Goal: Information Seeking & Learning: Find specific page/section

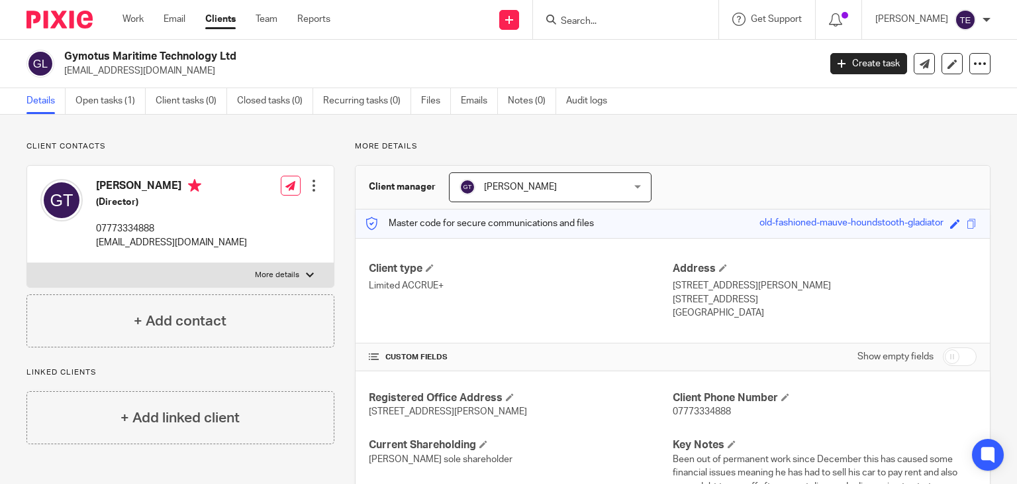
scroll to position [886, 0]
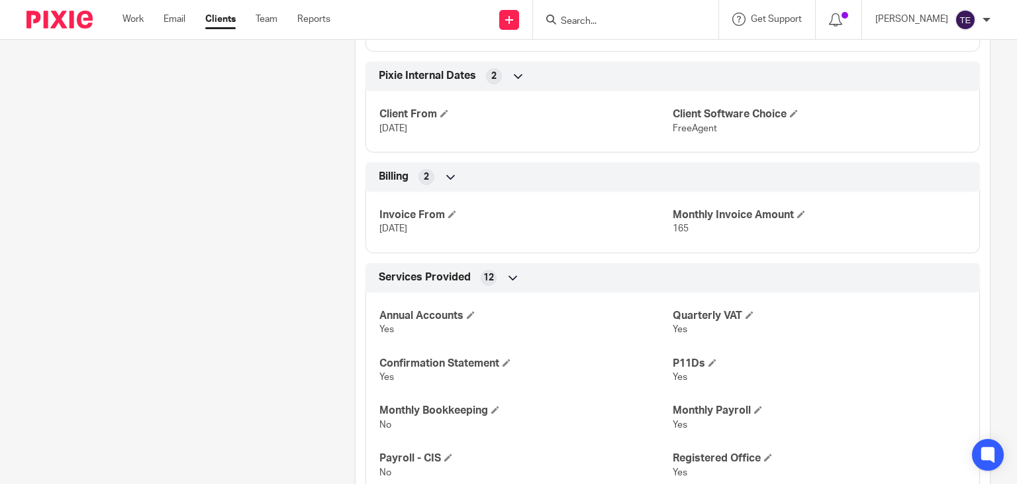
click at [588, 18] on input "Search" at bounding box center [619, 22] width 119 height 12
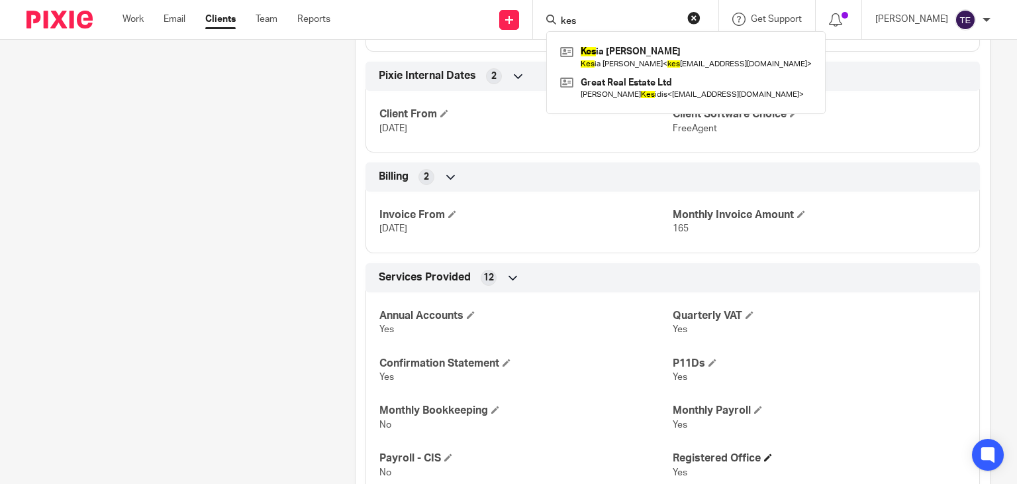
type input "kes"
click at [701, 16] on button "reset" at bounding box center [694, 17] width 13 height 13
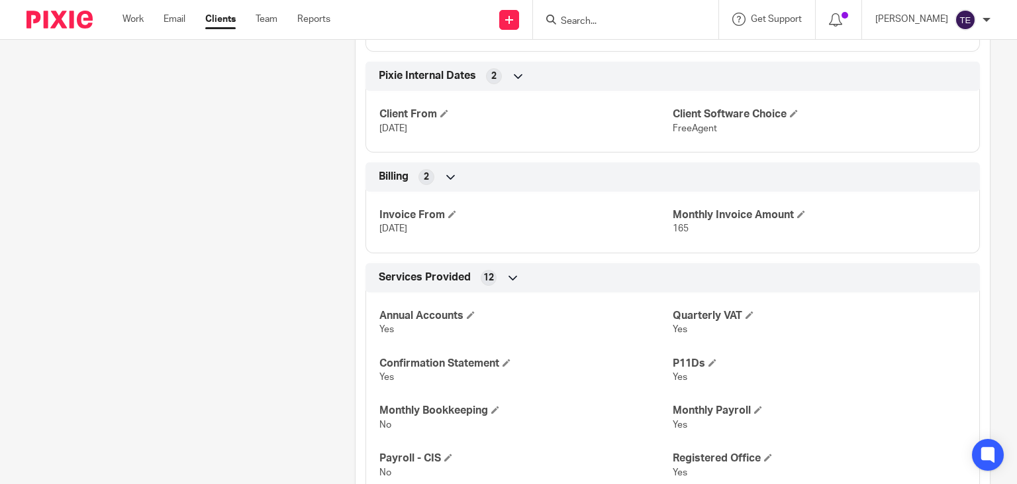
click at [618, 21] on input "Search" at bounding box center [619, 22] width 119 height 12
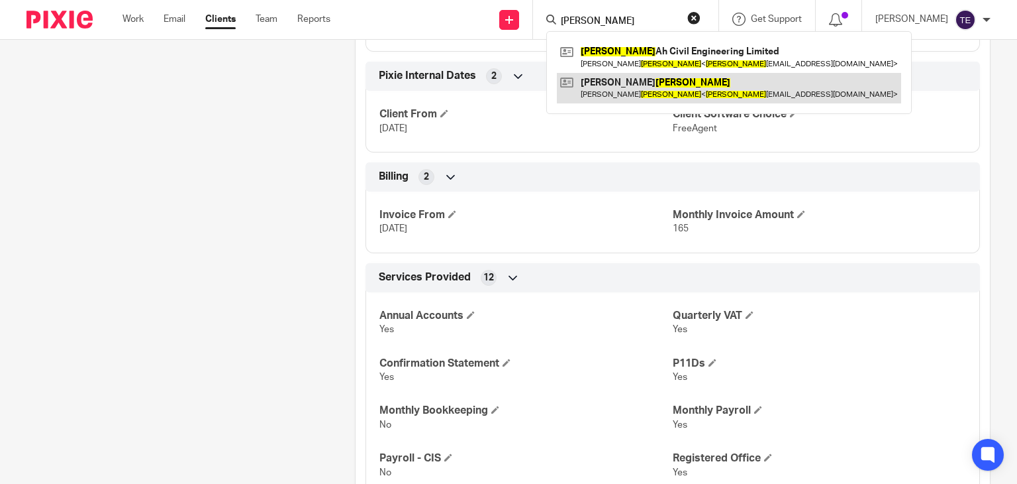
type input "ben farely"
click at [652, 93] on link at bounding box center [729, 88] width 344 height 30
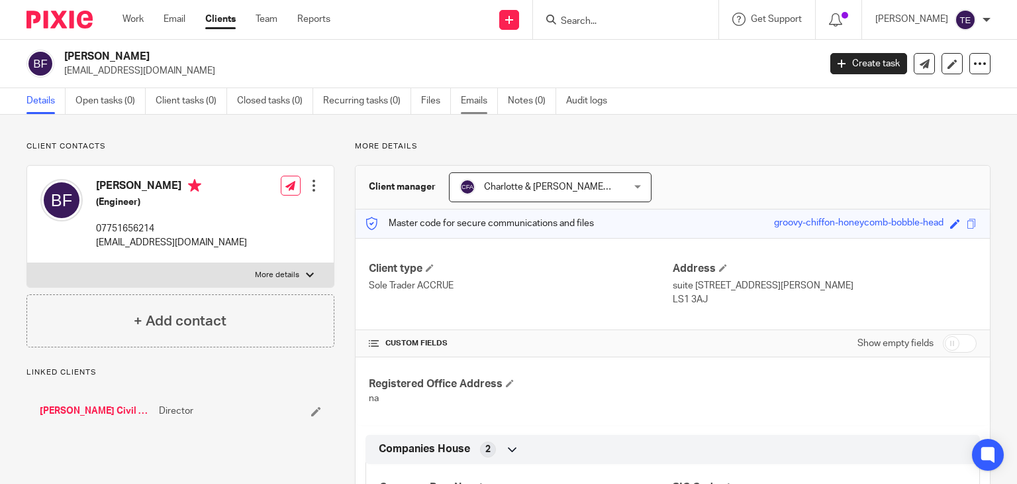
click at [466, 97] on link "Emails" at bounding box center [479, 101] width 37 height 26
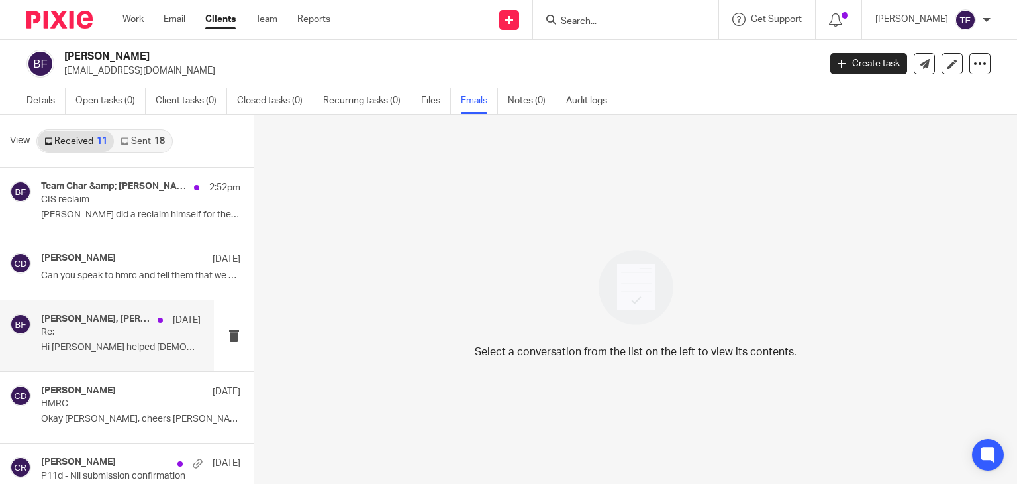
click at [103, 328] on p "Re:" at bounding box center [105, 332] width 128 height 11
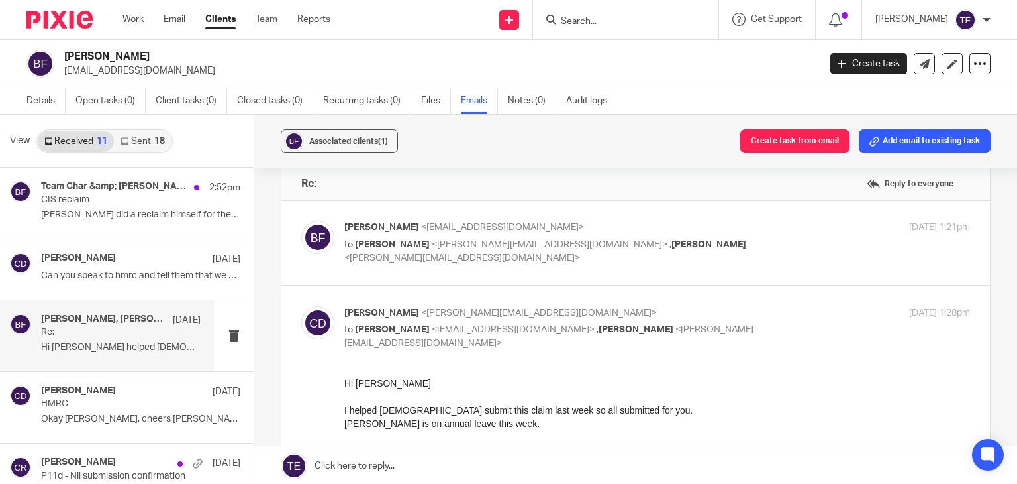
scroll to position [21, 0]
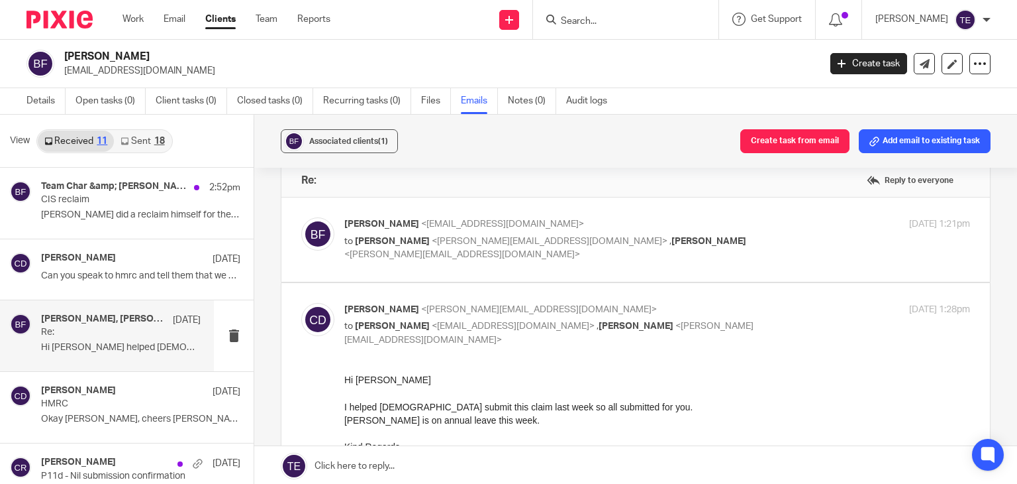
click at [548, 231] on div "[PERSON_NAME] <[EMAIL_ADDRESS][DOMAIN_NAME]> to [PERSON_NAME] <[PERSON_NAME][EM…" at bounding box center [552, 239] width 417 height 44
checkbox input "true"
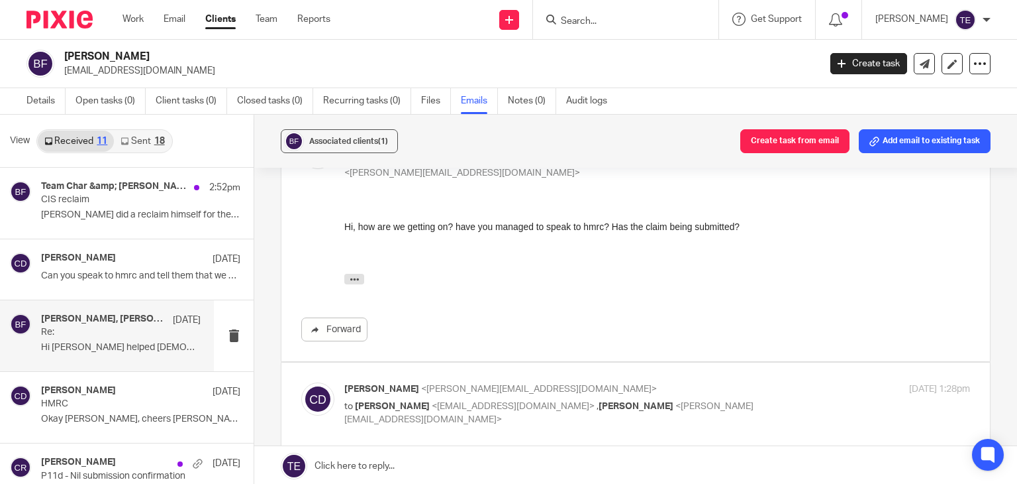
scroll to position [0, 0]
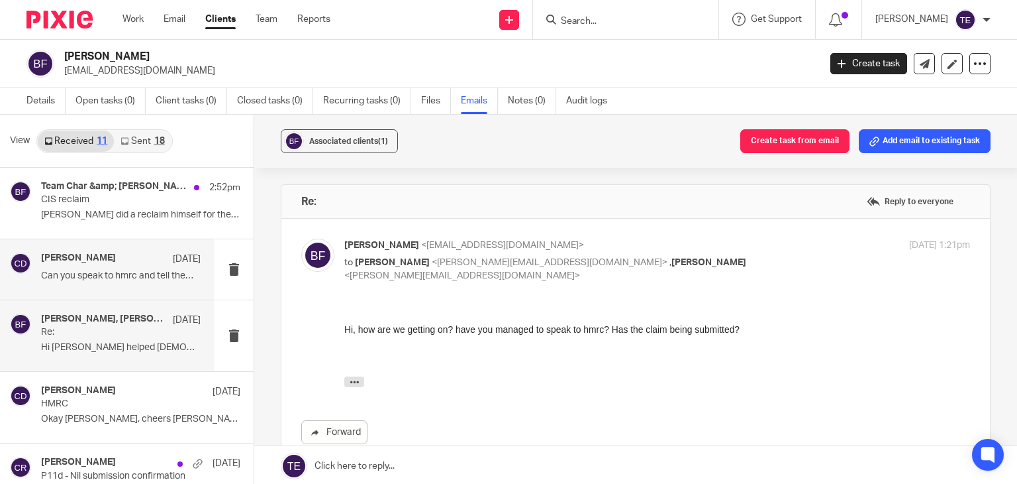
click at [148, 262] on div "Chris Deakin 29 Jul" at bounding box center [121, 258] width 160 height 13
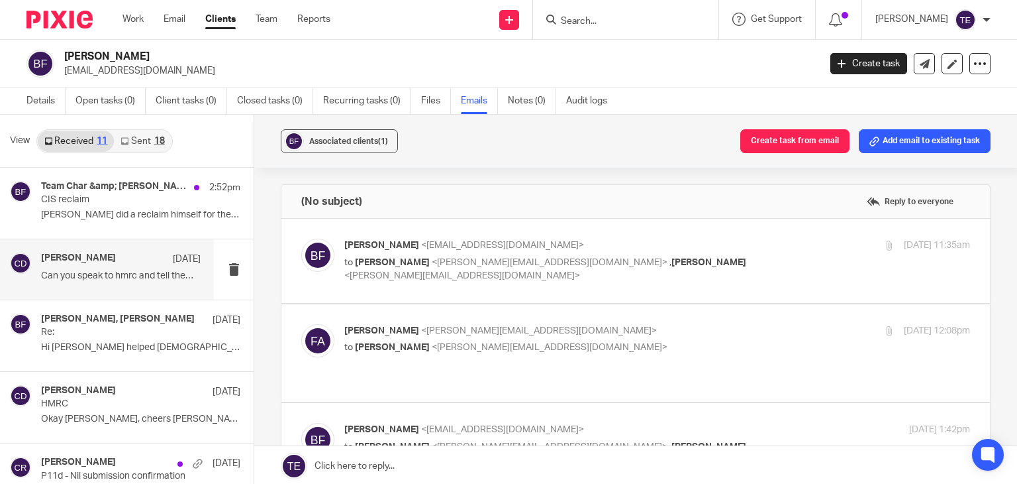
scroll to position [45, 0]
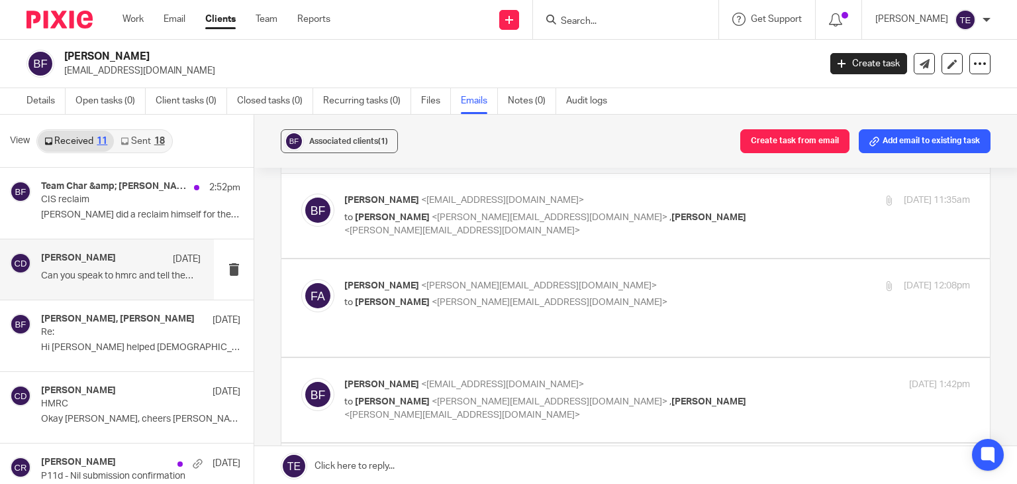
click at [534, 217] on span "<chris@accrueaccounting.co.uk>" at bounding box center [550, 217] width 236 height 9
checkbox input "true"
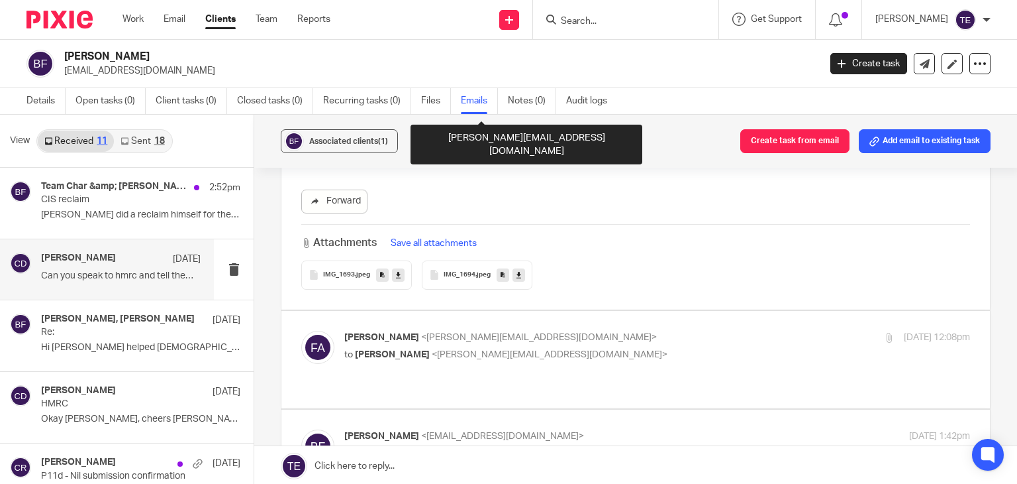
scroll to position [319, 0]
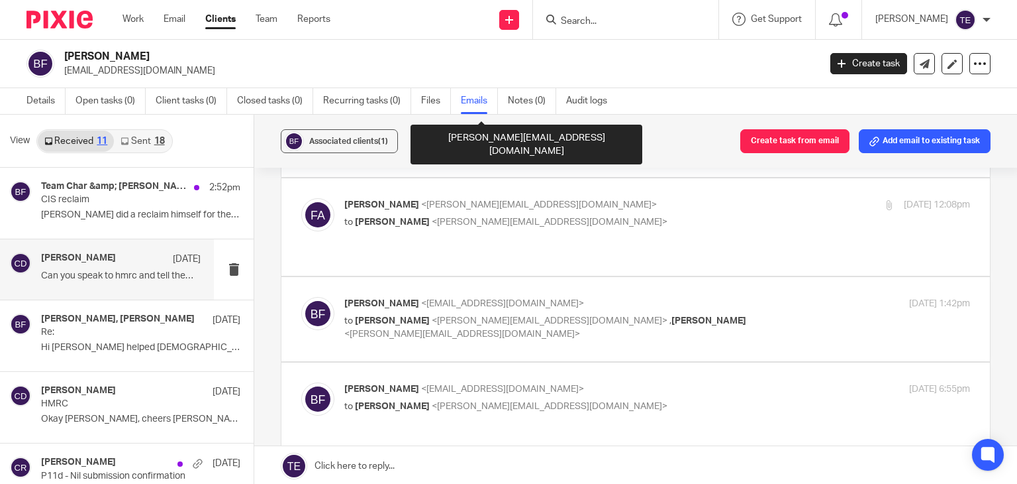
click at [534, 217] on span "<chris@accrueaccounting.co.uk>" at bounding box center [550, 221] width 236 height 9
checkbox input "true"
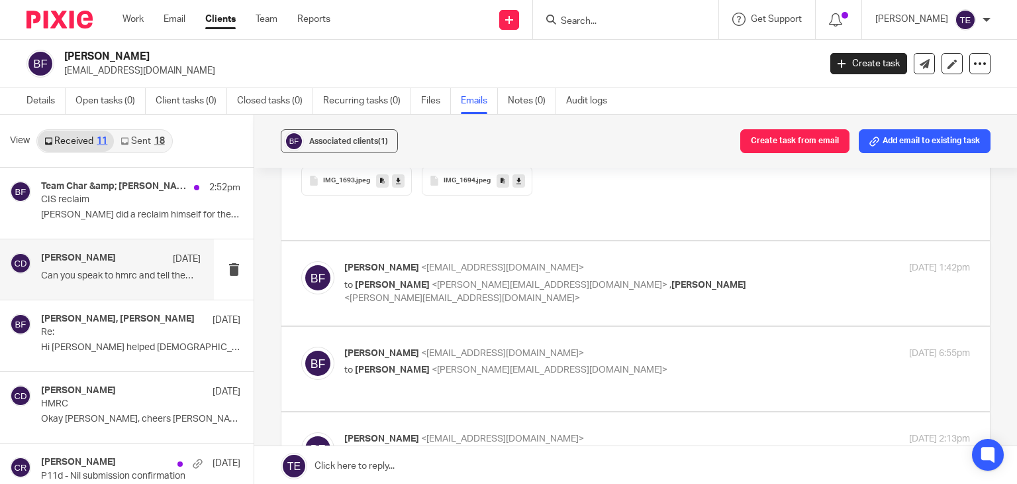
scroll to position [871, 0]
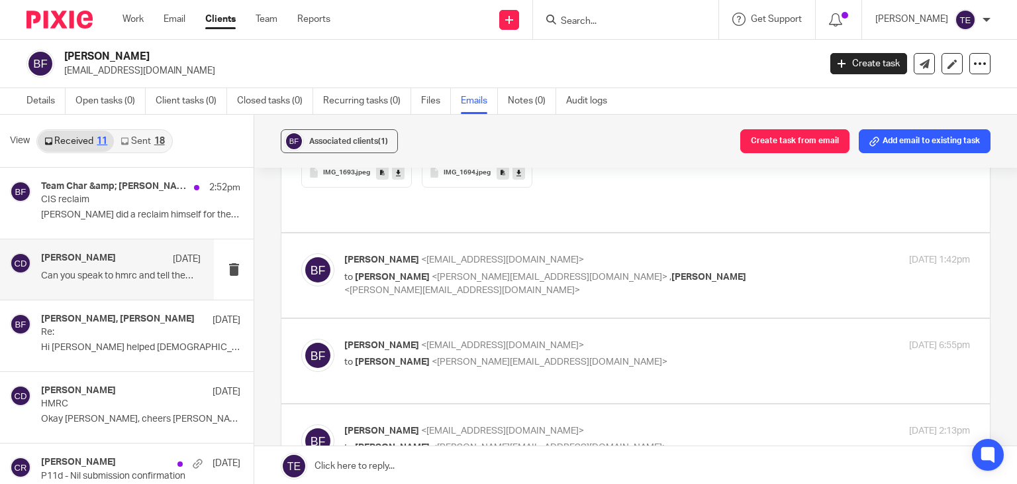
click at [495, 272] on span "<finn@accrueaccounting.co.uk>" at bounding box center [550, 276] width 236 height 9
checkbox input "true"
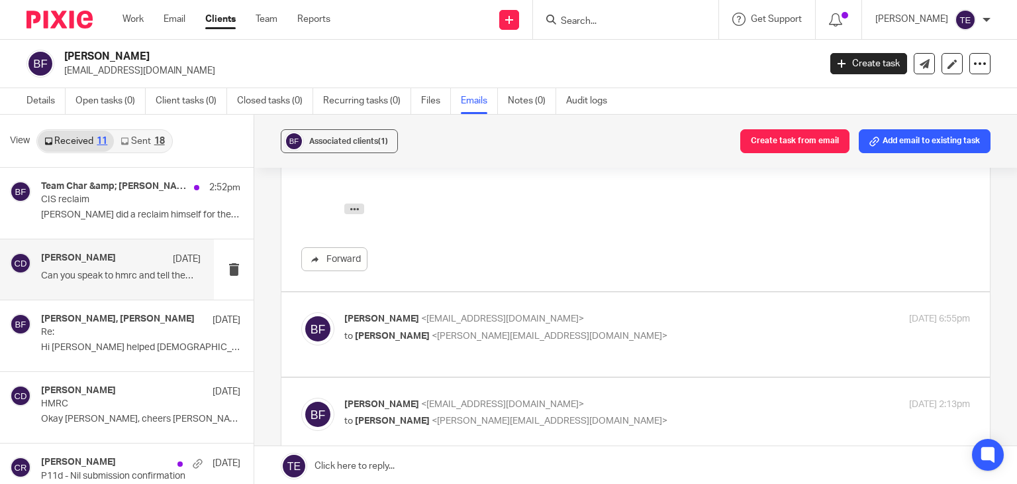
scroll to position [1060, 0]
click at [470, 313] on span "<farleycivils@gmail.com>" at bounding box center [502, 317] width 163 height 9
checkbox input "true"
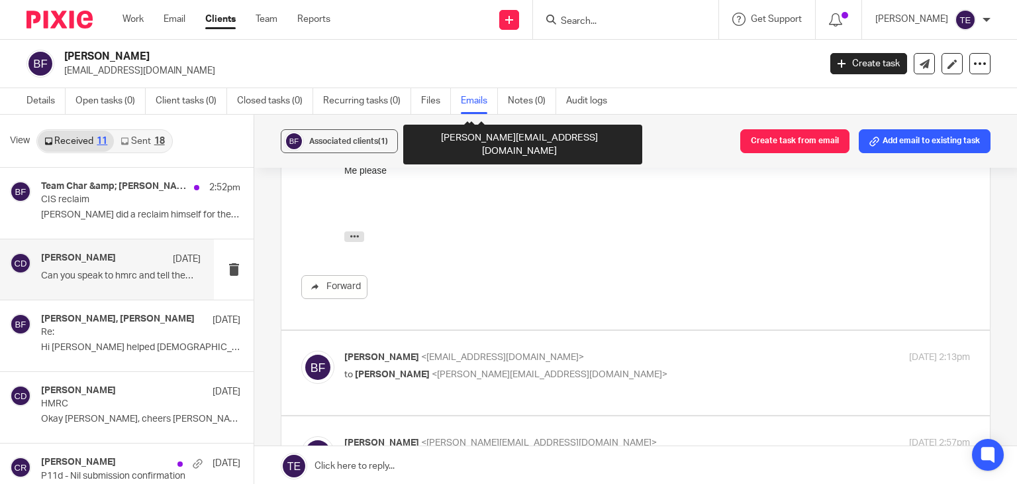
scroll to position [1327, 0]
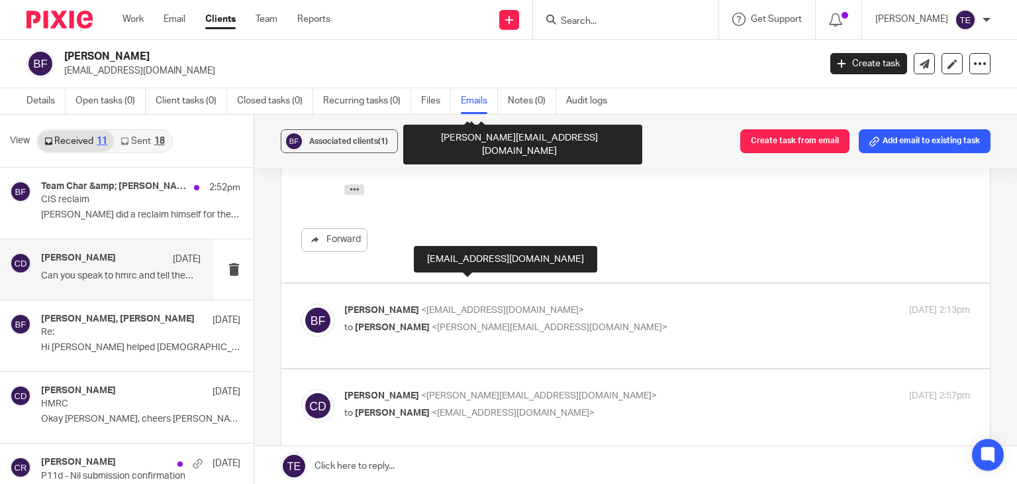
click at [470, 303] on div "Benjamin Farley <farleycivils@gmail.com> to Chris Deakin <chris@accrueaccountin…" at bounding box center [552, 318] width 417 height 30
checkbox input "true"
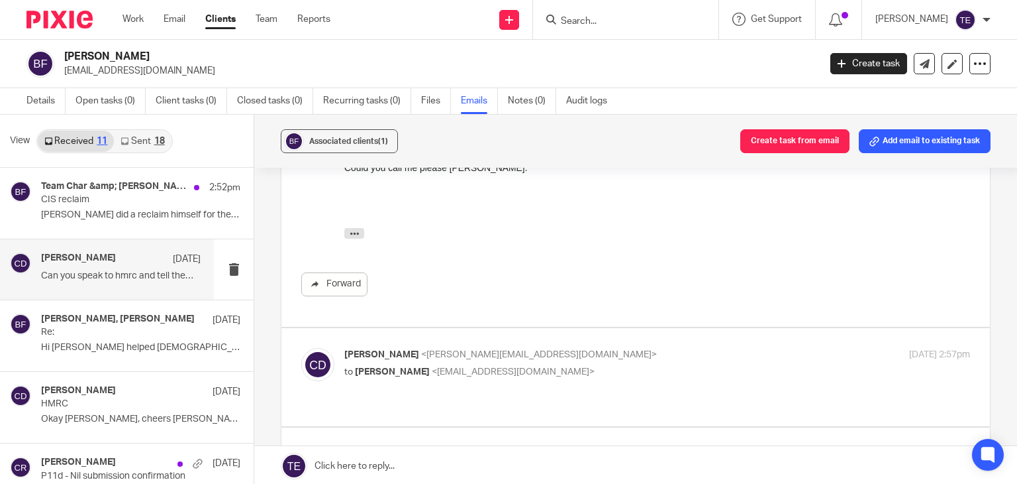
scroll to position [1537, 0]
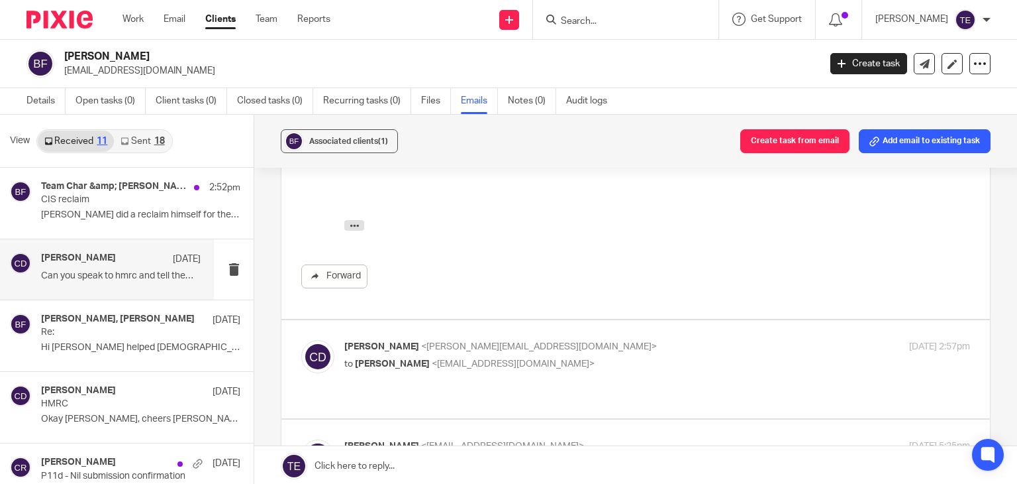
click at [453, 359] on span "<farleycivils@gmail.com>" at bounding box center [513, 363] width 163 height 9
checkbox input "true"
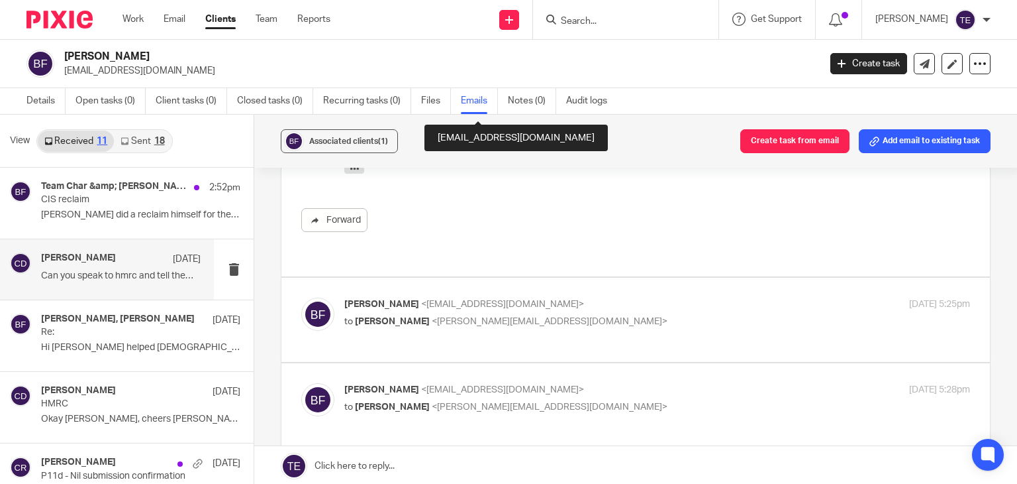
scroll to position [2215, 0]
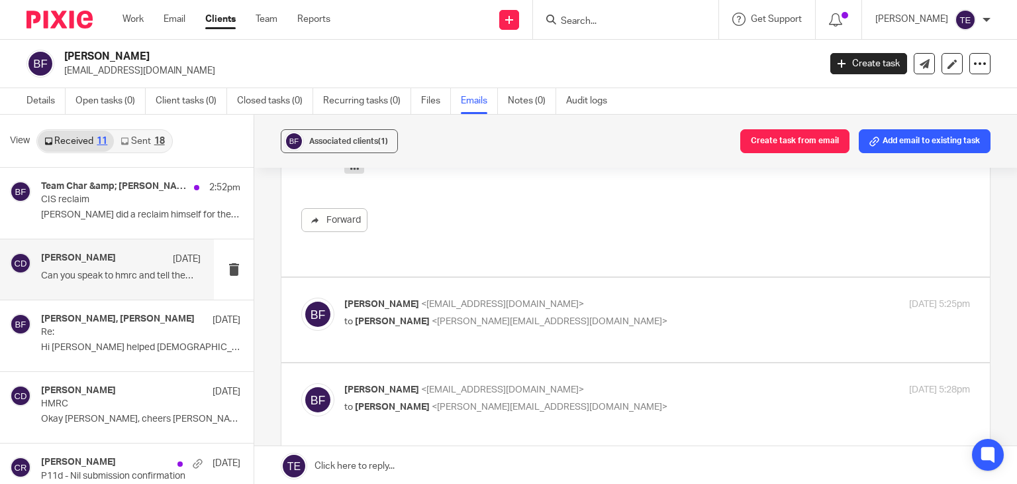
click at [456, 308] on div "Benjamin Farley <farleycivils@gmail.com> to Chris Deakin <chris@accrueaccountin…" at bounding box center [635, 319] width 669 height 44
click at [467, 297] on p "Benjamin Farley <farleycivils@gmail.com>" at bounding box center [552, 304] width 417 height 14
checkbox input "true"
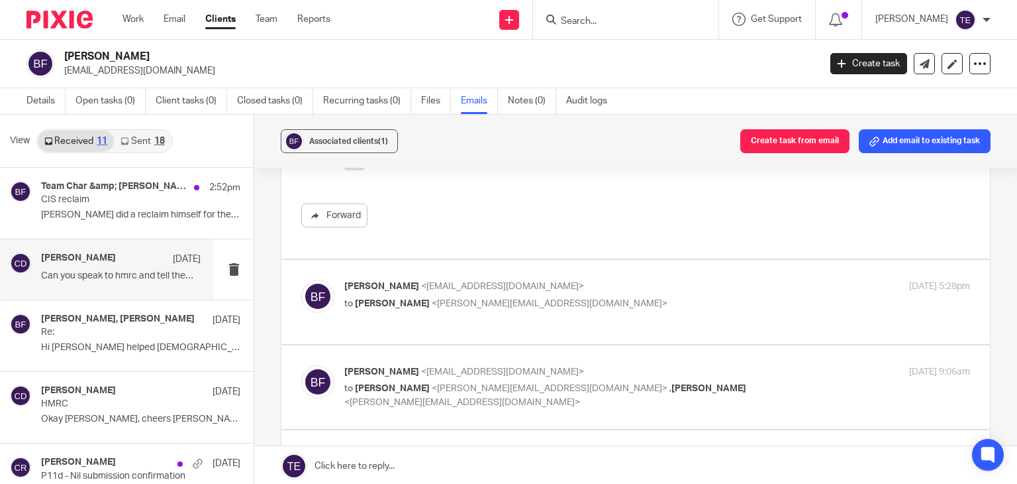
scroll to position [2508, 0]
click at [467, 282] on div "Benjamin Farley <farleycivils@gmail.com> to Chris Deakin <chris@accrueaccountin…" at bounding box center [657, 294] width 626 height 33
checkbox input "true"
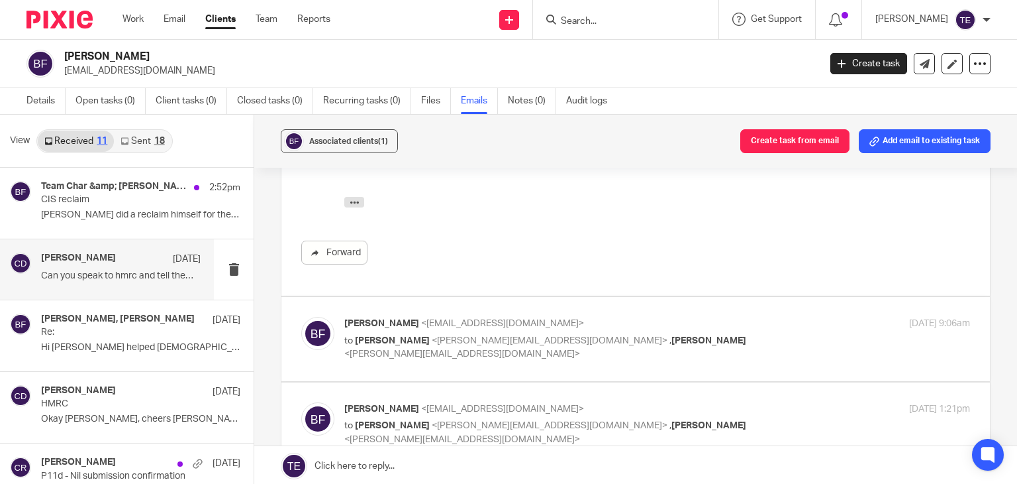
scroll to position [2728, 0]
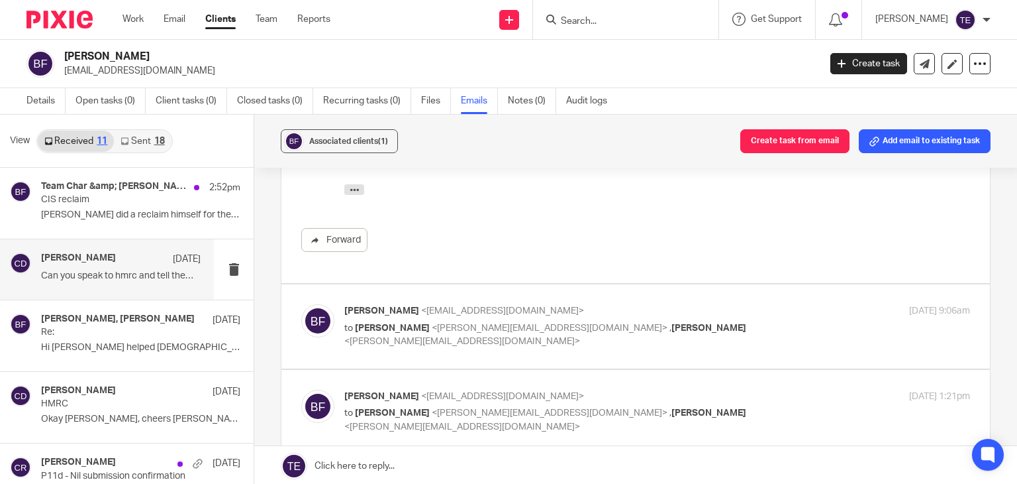
click at [467, 306] on span "<farleycivils@gmail.com>" at bounding box center [502, 310] width 163 height 9
checkbox input "true"
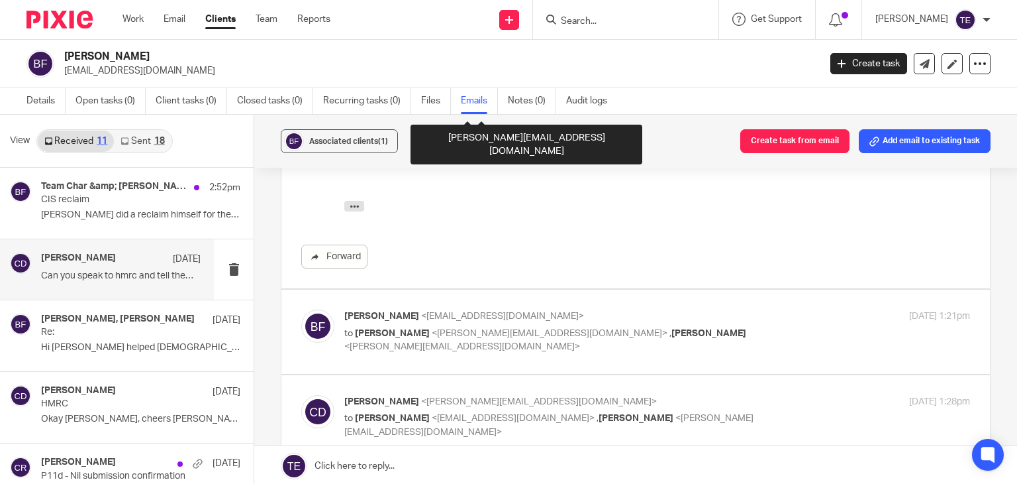
scroll to position [2975, 0]
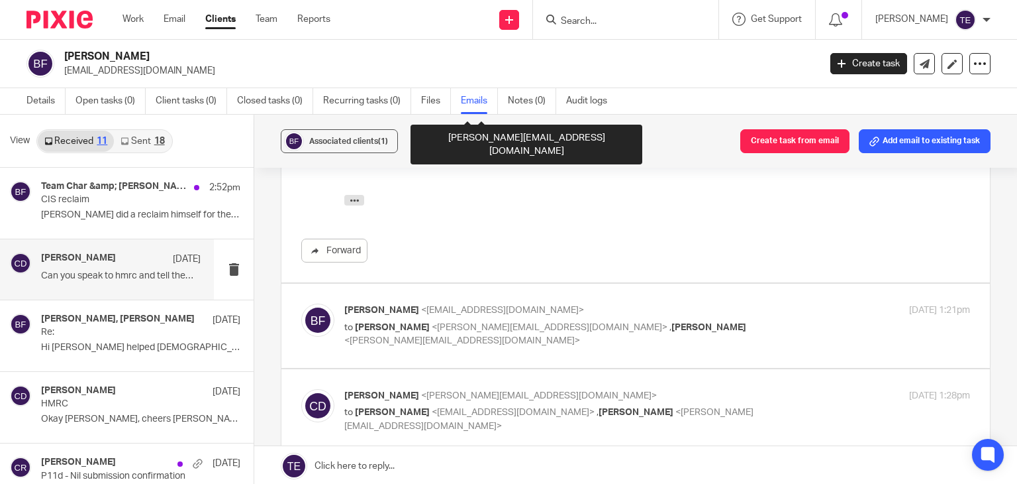
click at [467, 305] on span "<farleycivils@gmail.com>" at bounding box center [502, 309] width 163 height 9
checkbox input "true"
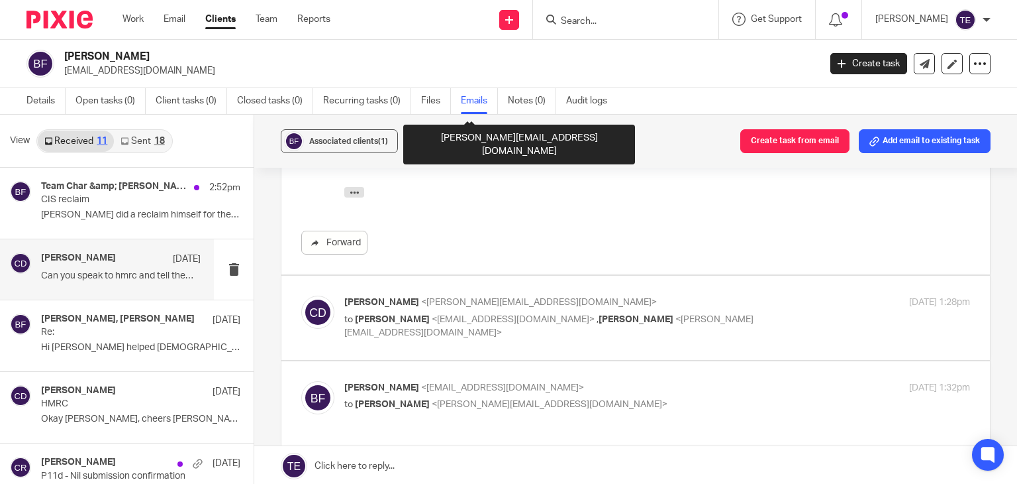
scroll to position [3230, 0]
click at [467, 295] on div "Chris Deakin <chris@accrueaccounting.co.uk> to Benjamin Farley <farleycivils@gm…" at bounding box center [552, 317] width 417 height 44
checkbox input "true"
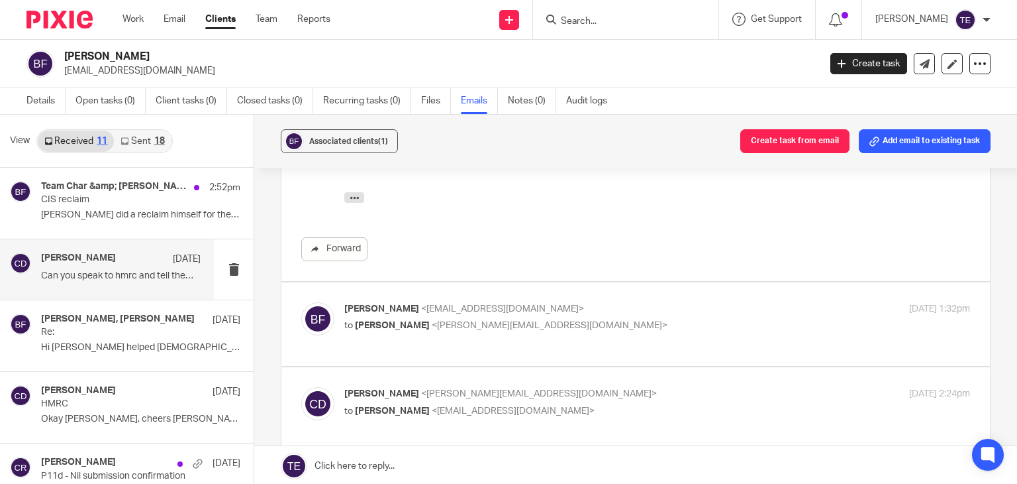
scroll to position [3753, 0]
click at [467, 303] on span "<farleycivils@gmail.com>" at bounding box center [502, 307] width 163 height 9
checkbox input "true"
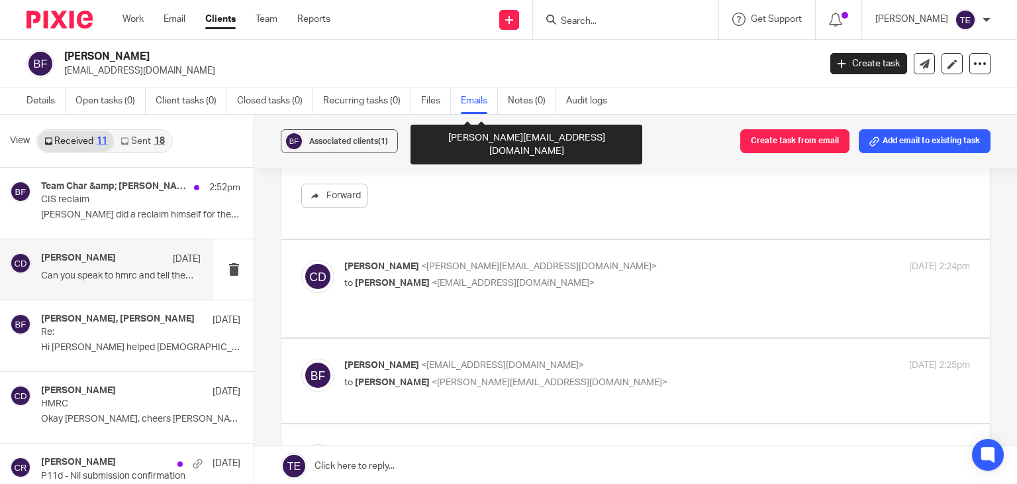
scroll to position [4042, 0]
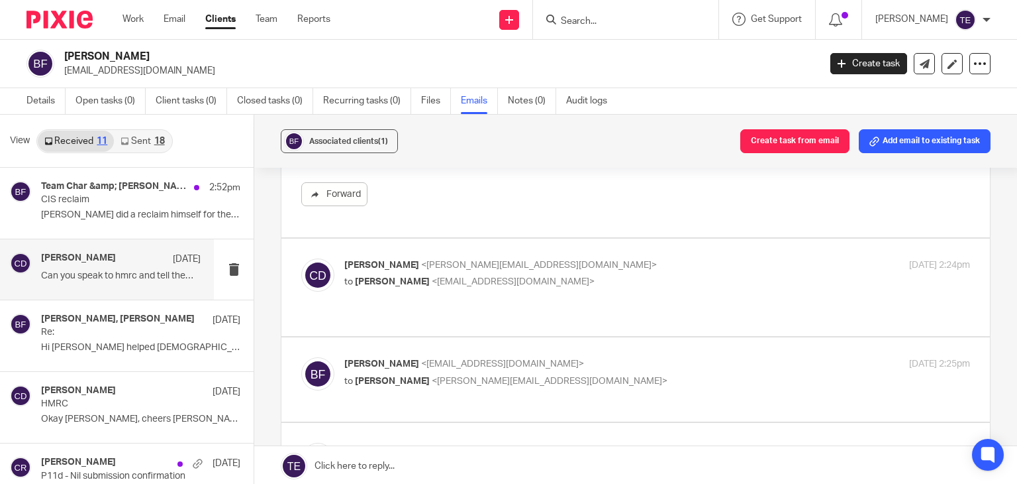
click at [469, 261] on div "Chris Deakin <chris@accrueaccounting.co.uk> to Benjamin Farley <farleycivils@gm…" at bounding box center [657, 274] width 626 height 33
checkbox input "true"
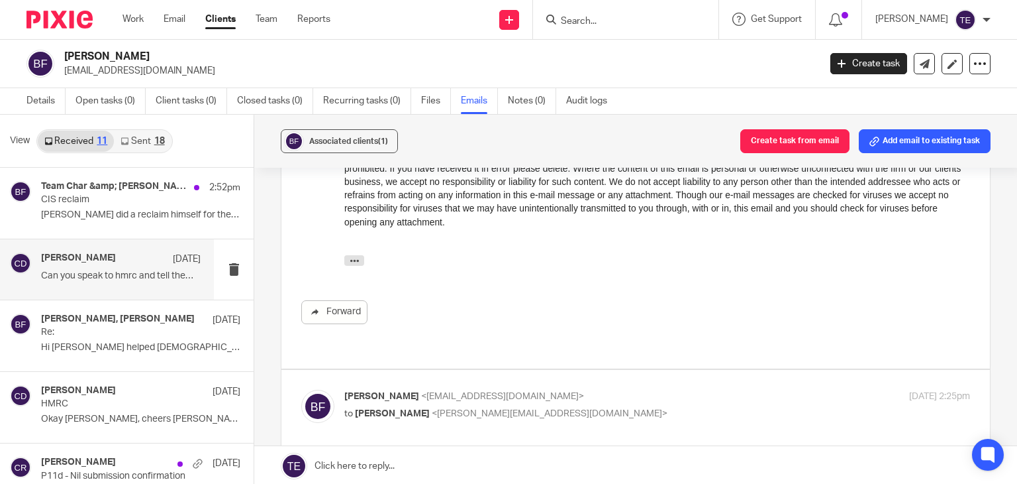
scroll to position [0, 0]
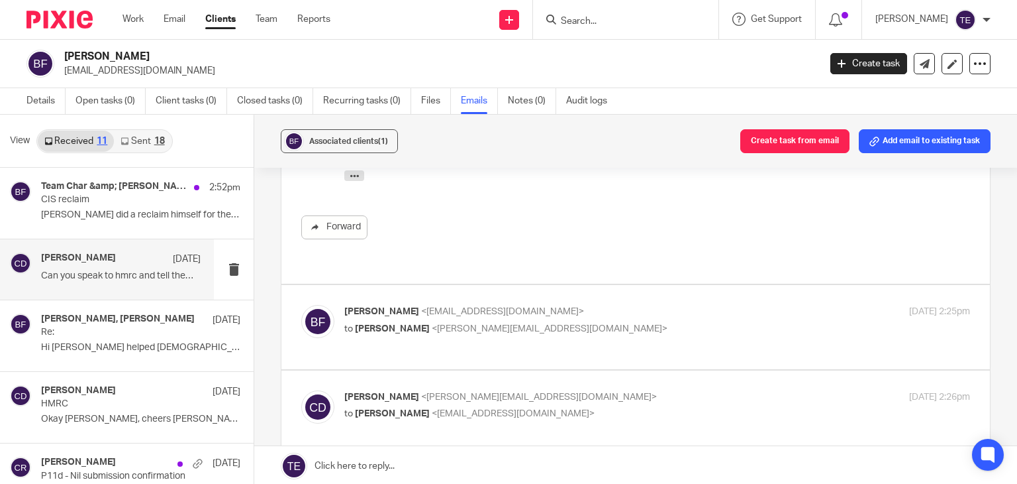
click at [454, 305] on div "Benjamin Farley <farleycivils@gmail.com> to Chris Deakin <chris@accrueaccountin…" at bounding box center [552, 320] width 417 height 30
checkbox input "true"
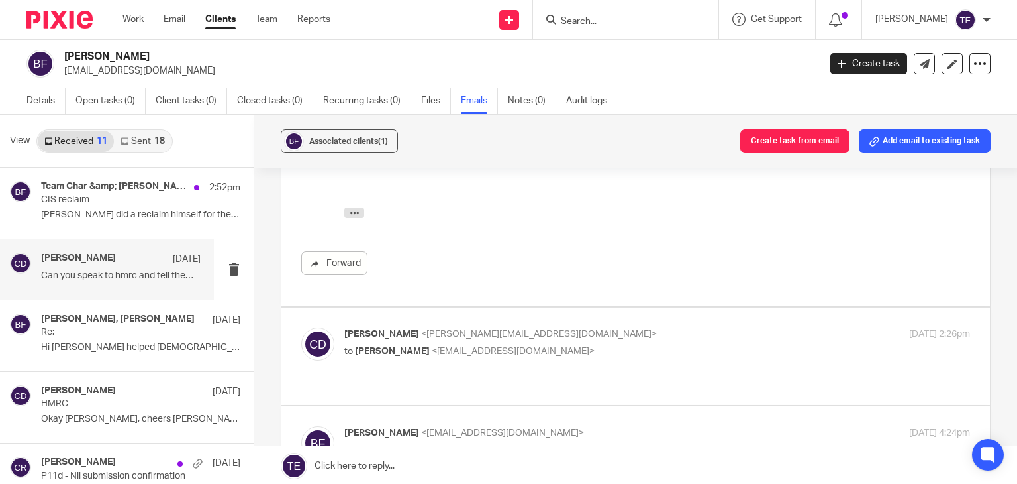
scroll to position [4760, 0]
click at [433, 345] on p "to Benjamin Farley <farleycivils@gmail.com>" at bounding box center [552, 352] width 417 height 14
checkbox input "true"
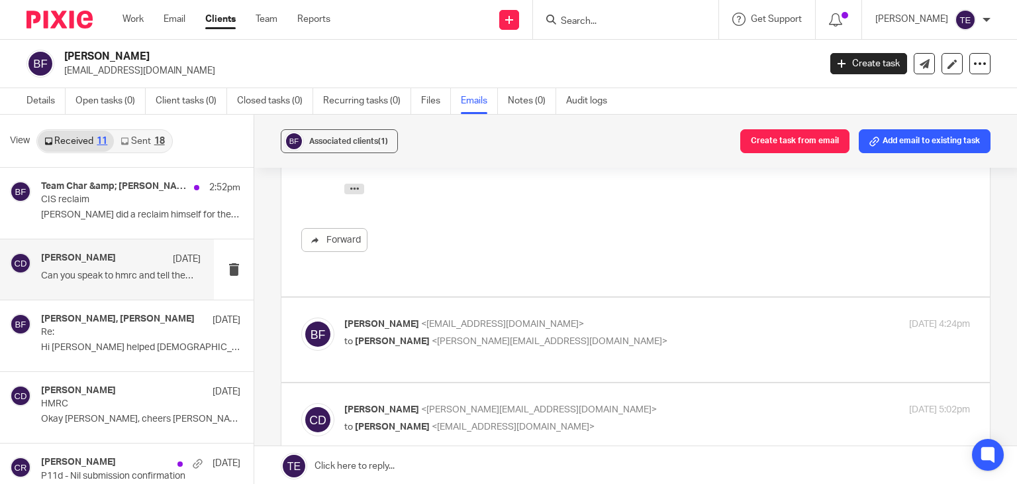
click at [439, 336] on span "<chris@accrueaccounting.co.uk>" at bounding box center [550, 340] width 236 height 9
checkbox input "true"
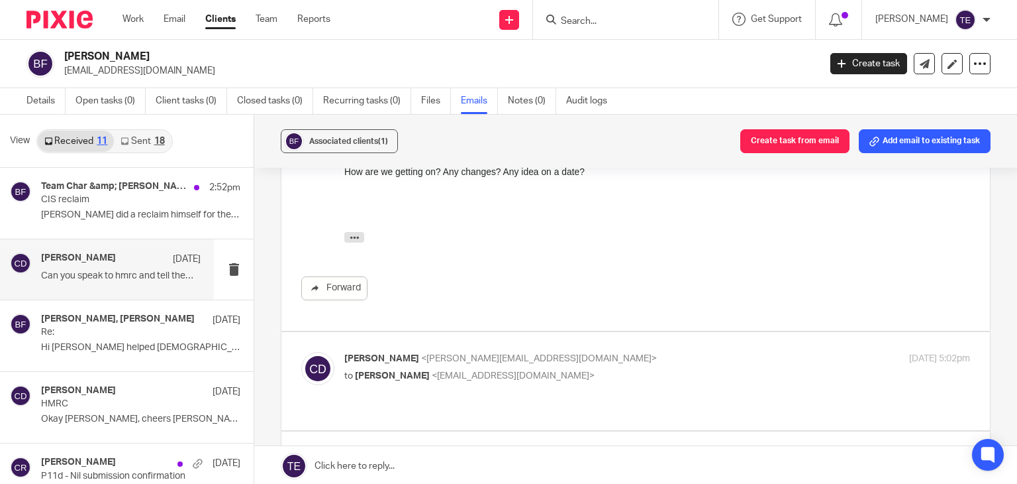
click at [425, 369] on p "to Benjamin Farley <farleycivils@gmail.com>" at bounding box center [552, 376] width 417 height 14
checkbox input "true"
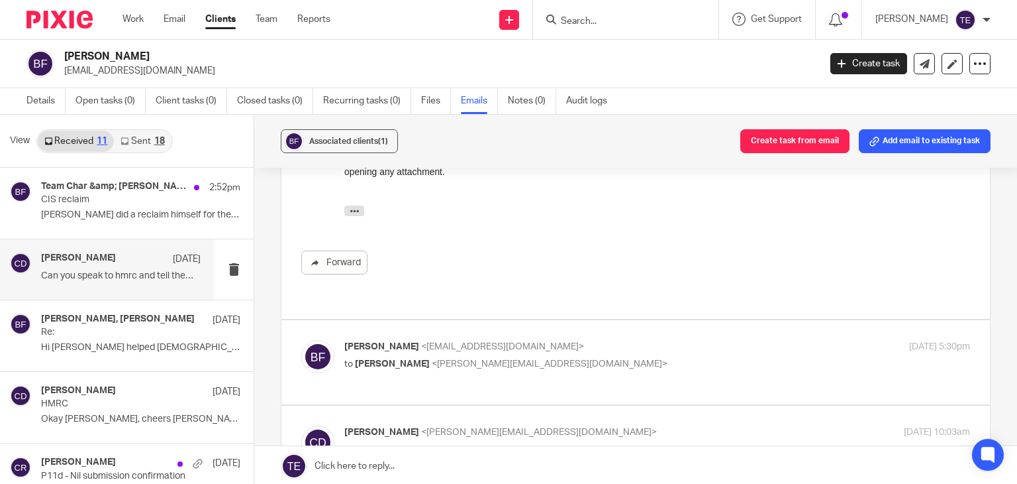
scroll to position [6032, 0]
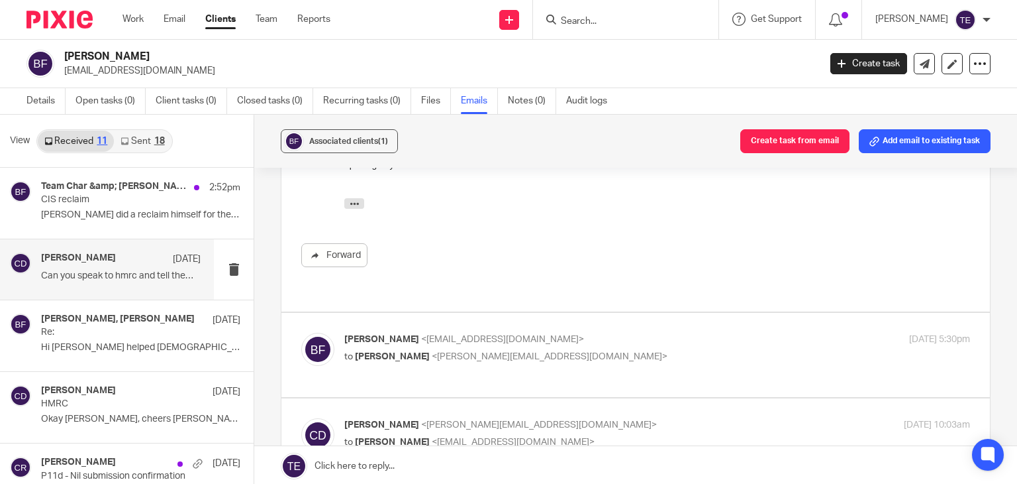
click at [436, 333] on p "Benjamin Farley <farleycivils@gmail.com>" at bounding box center [552, 340] width 417 height 14
checkbox input "true"
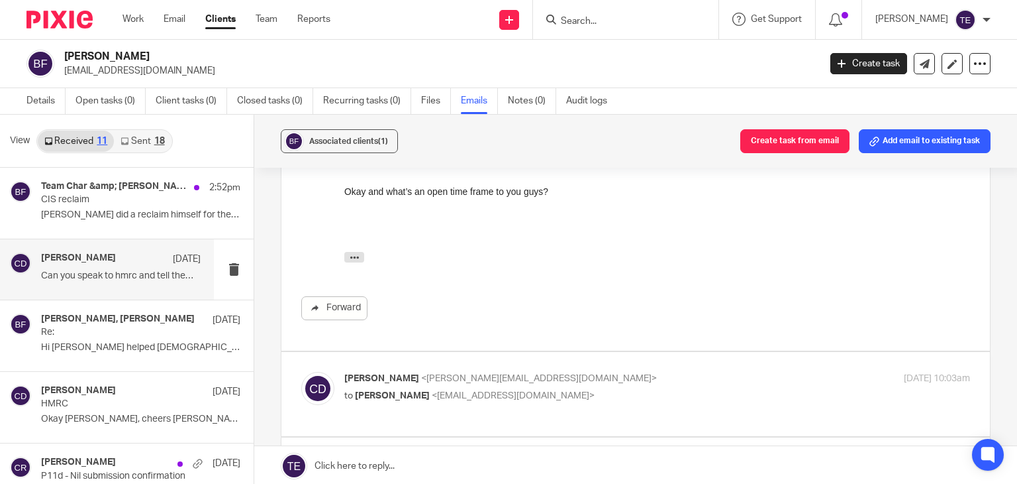
click at [447, 378] on div "Chris Deakin <chris@accrueaccounting.co.uk> to Benjamin Farley <farleycivils@gm…" at bounding box center [635, 394] width 669 height 44
click at [456, 372] on p "Chris Deakin <chris@accrueaccounting.co.uk>" at bounding box center [552, 379] width 417 height 14
checkbox input "true"
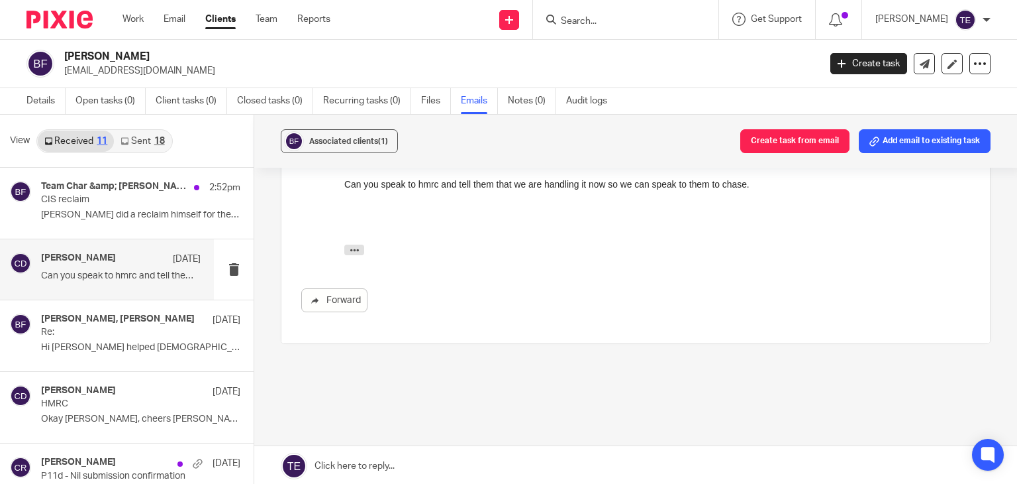
scroll to position [7013, 0]
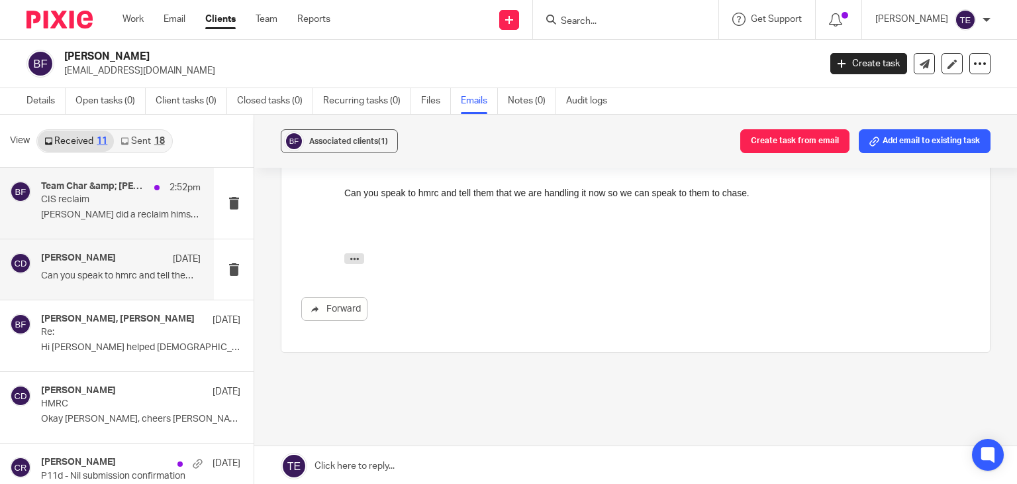
click at [73, 212] on p "Ben did a reclaim himself for the wrong tax..." at bounding box center [121, 214] width 160 height 11
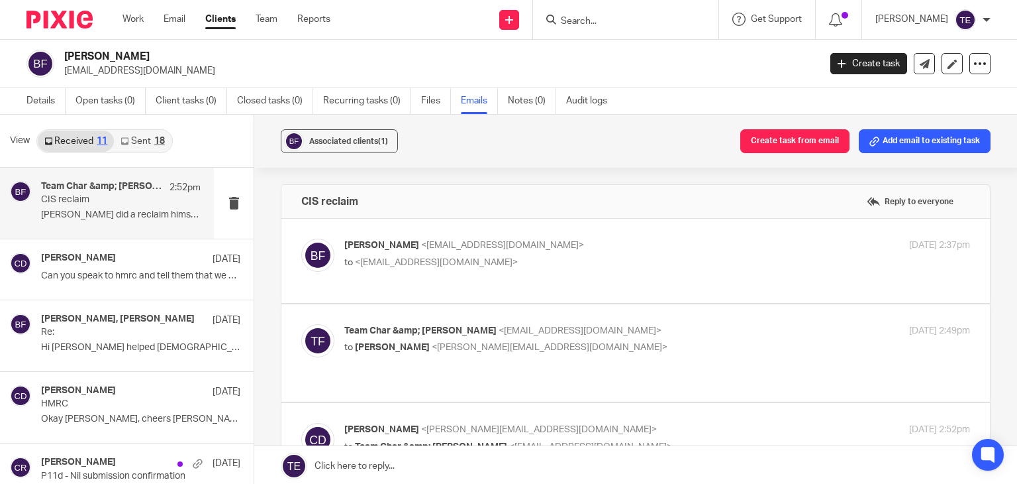
scroll to position [0, 0]
click at [423, 243] on span "<farleycivils@gmail.com>" at bounding box center [502, 244] width 163 height 9
checkbox input "true"
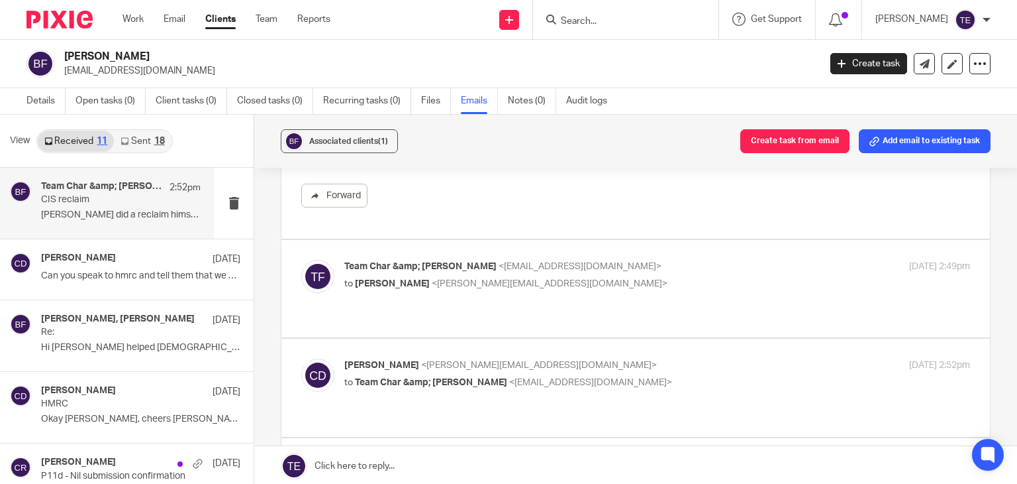
scroll to position [212, 0]
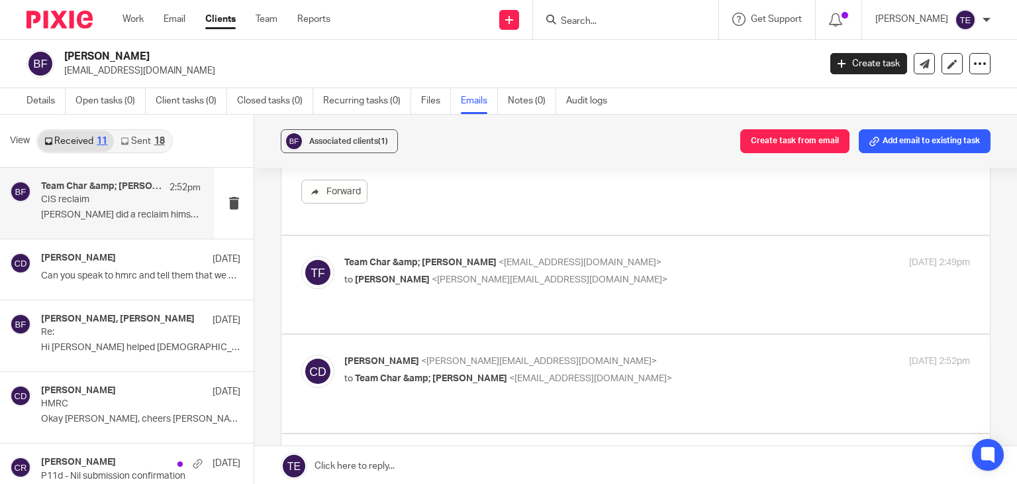
click at [522, 268] on div "Team Char &amp; Finn <team@accrueaccounting.co.uk> to Chris Deakin <chris@accru…" at bounding box center [552, 271] width 417 height 30
checkbox input "true"
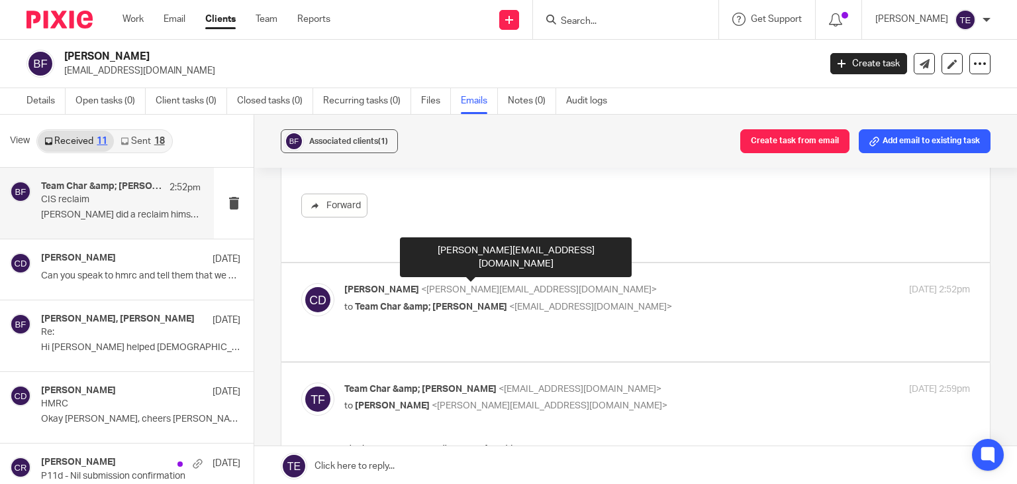
scroll to position [709, 0]
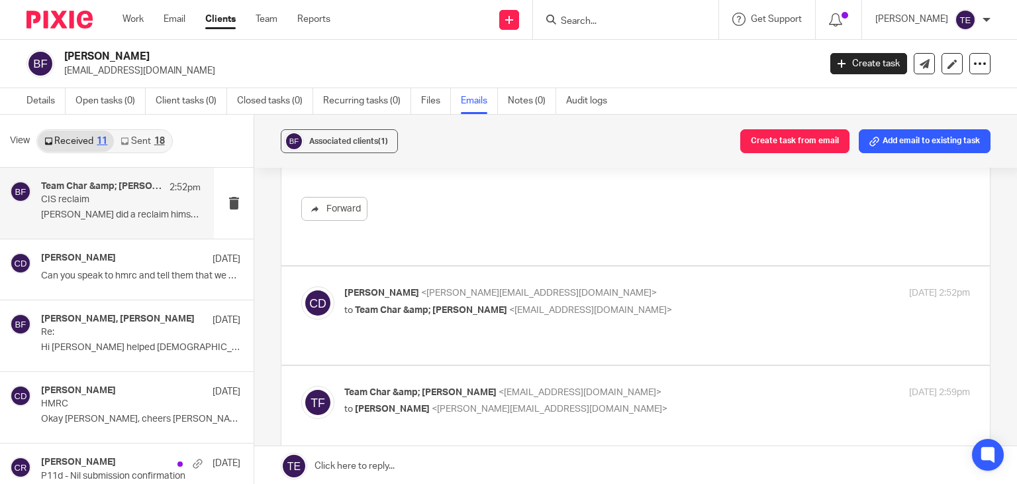
click at [515, 303] on p "to Team Char &amp; Finn <team@accrueaccounting.co.uk>" at bounding box center [552, 310] width 417 height 14
checkbox input "true"
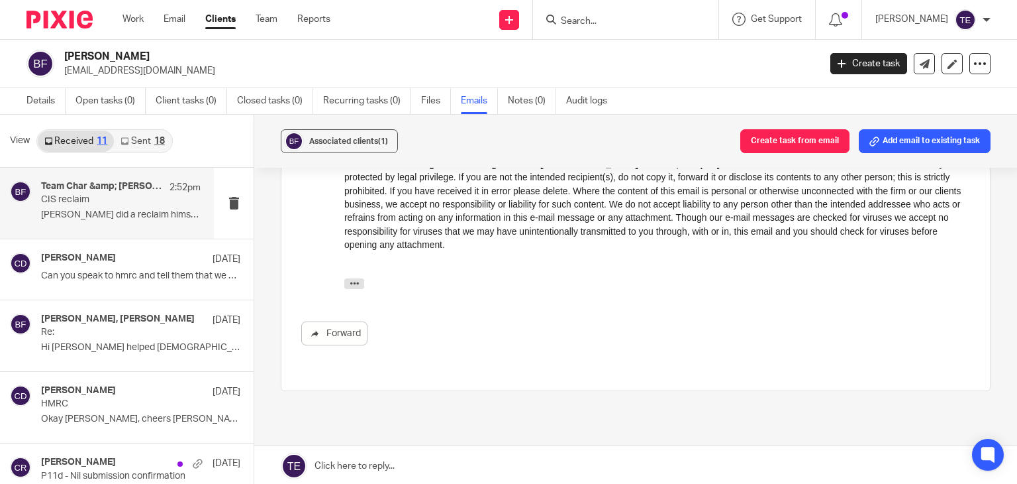
scroll to position [1674, 0]
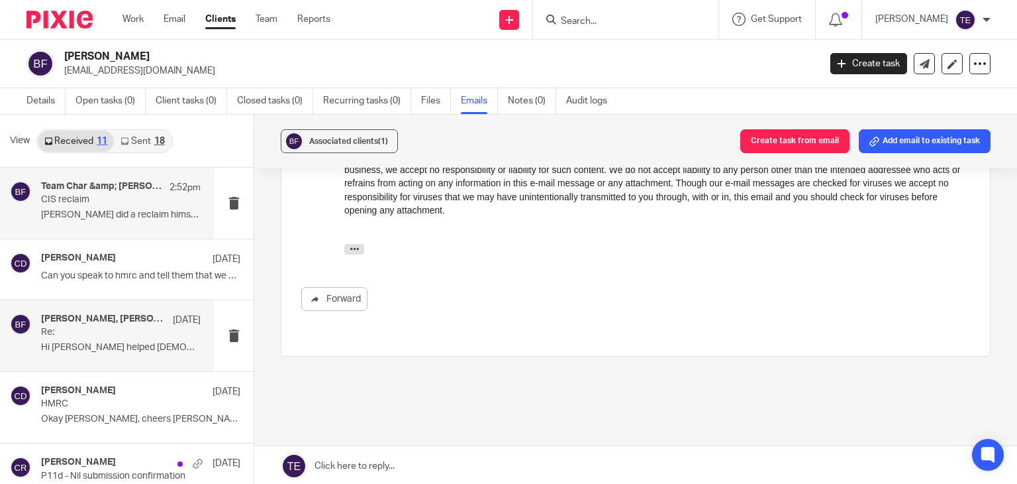
click at [32, 348] on div "Chris Deakin, Benjamin Farley 22 Jul Re: Hi Ben I helped Finn submit this claim…" at bounding box center [107, 335] width 214 height 71
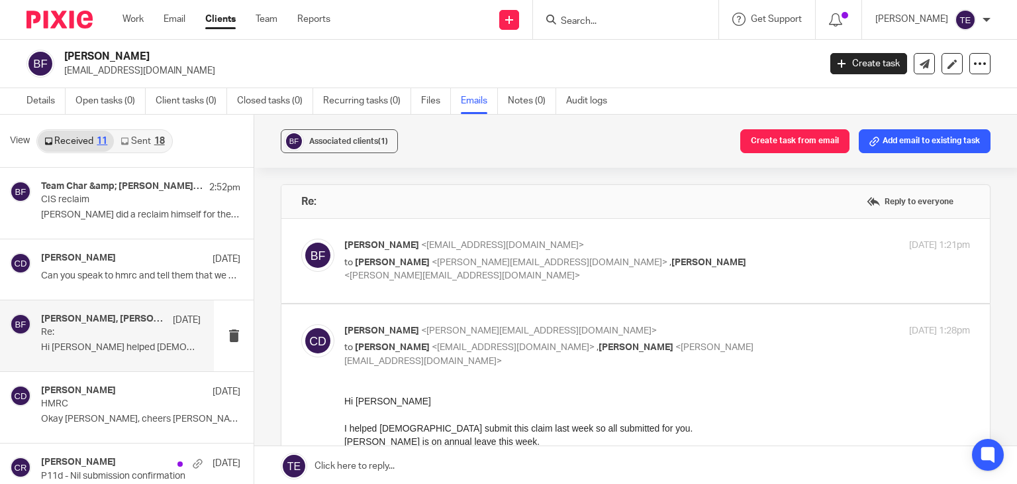
scroll to position [0, 0]
click at [500, 256] on p "to Finn Austin <finn@accrueaccounting.co.uk> , Chris Deakin <chris@accrueaccoun…" at bounding box center [552, 269] width 417 height 27
checkbox input "true"
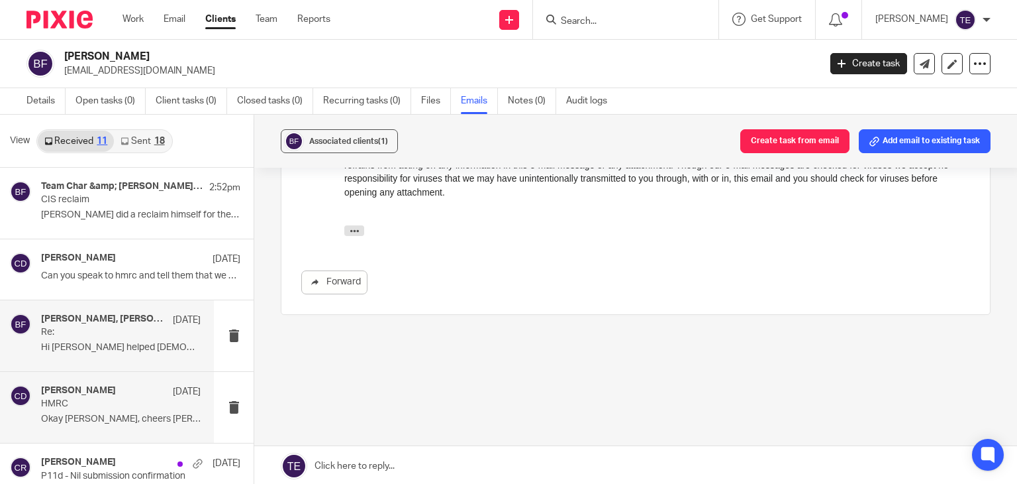
scroll to position [101, 0]
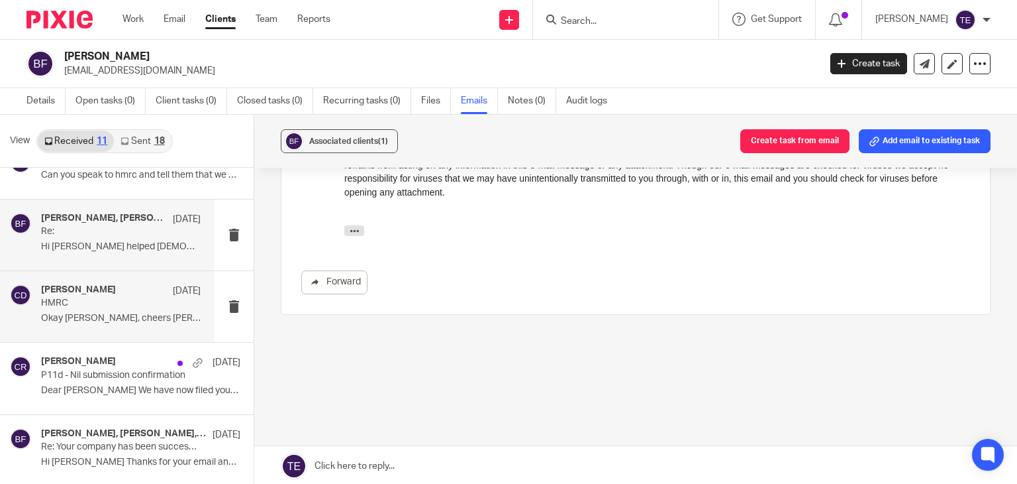
click at [91, 313] on p "Okay brill, cheers Chris On Wed,..." at bounding box center [121, 318] width 160 height 11
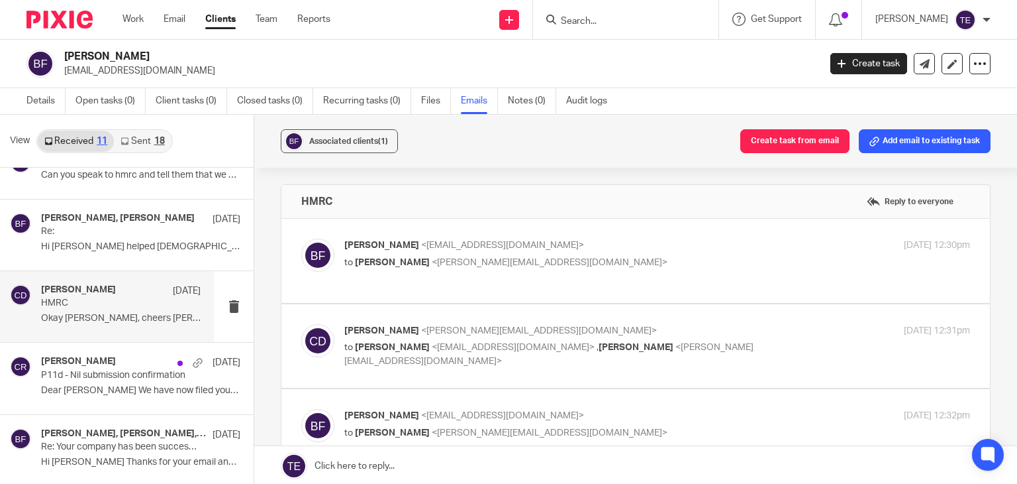
scroll to position [37, 0]
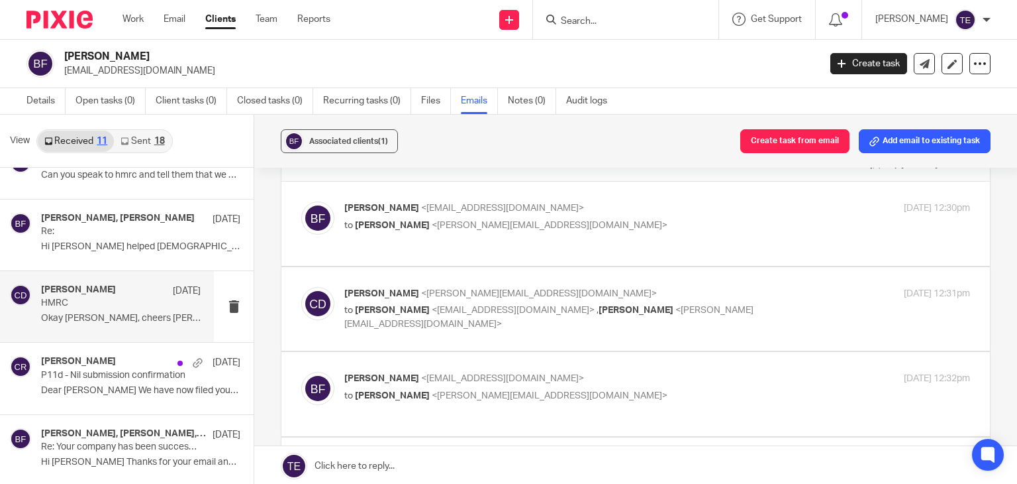
click at [529, 224] on span "<chris@accrueaccounting.co.uk>" at bounding box center [550, 225] width 236 height 9
checkbox input "true"
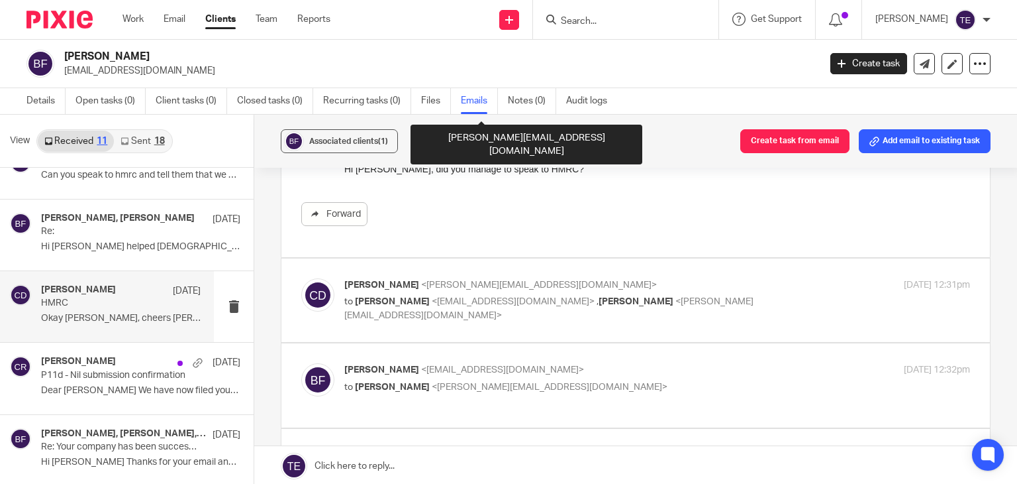
scroll to position [195, 0]
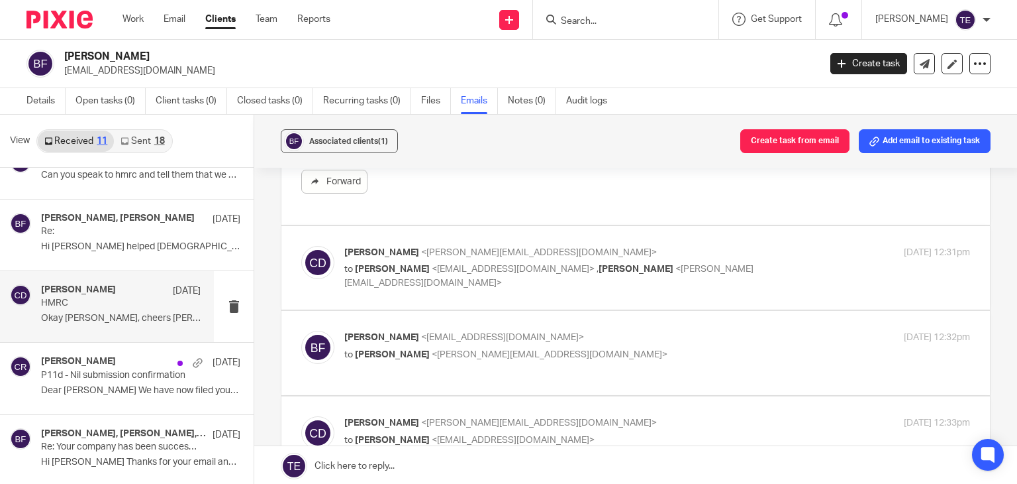
click at [493, 248] on span "<chris@accrueaccounting.co.uk>" at bounding box center [539, 252] width 236 height 9
checkbox input "true"
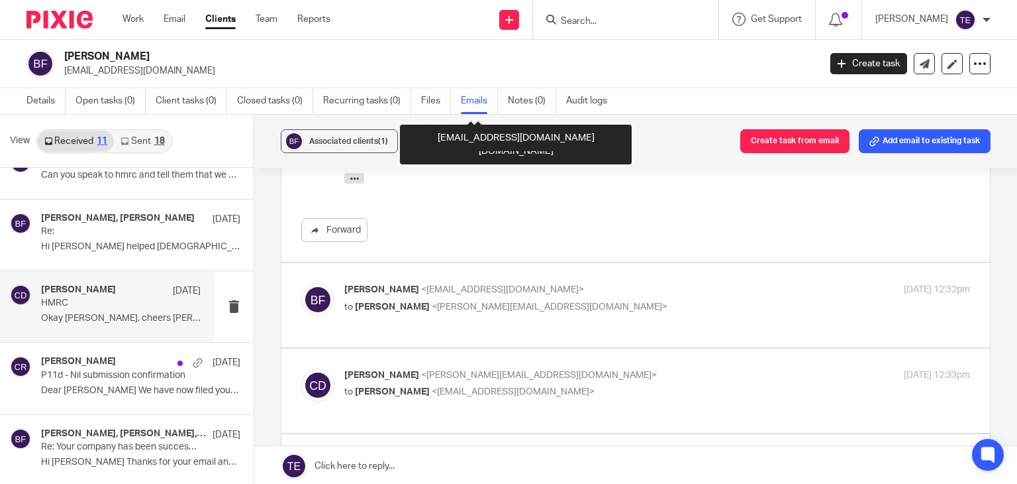
scroll to position [688, 0]
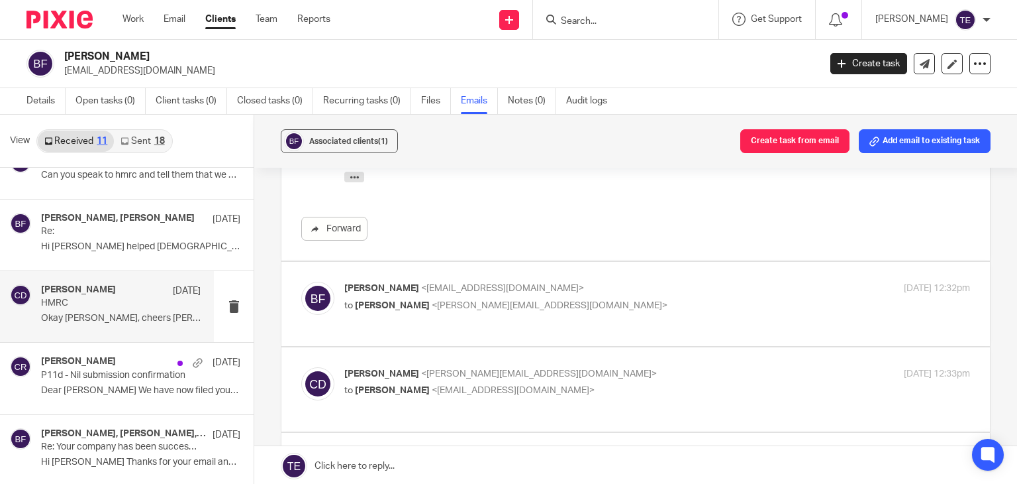
click at [461, 299] on p "to Chris Deakin <chris@accrueaccounting.co.uk>" at bounding box center [552, 306] width 417 height 14
checkbox input "true"
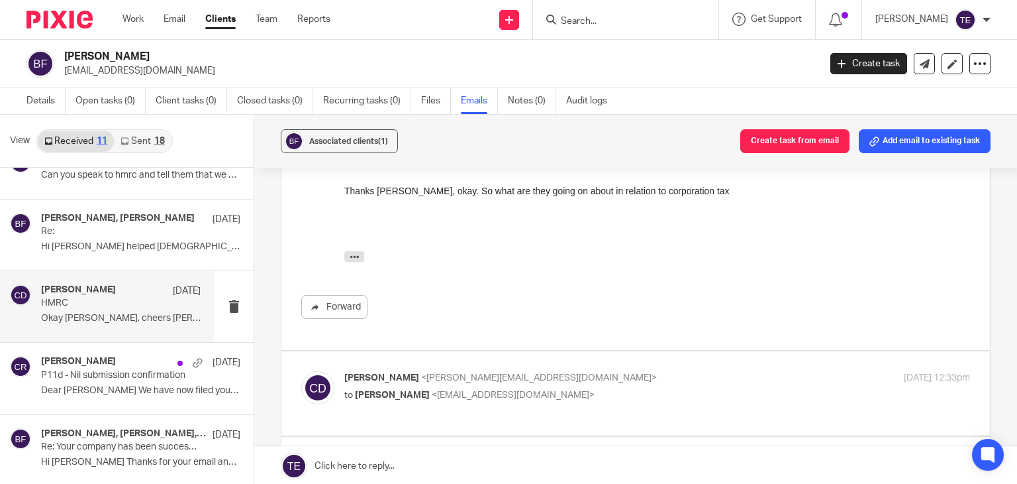
scroll to position [976, 0]
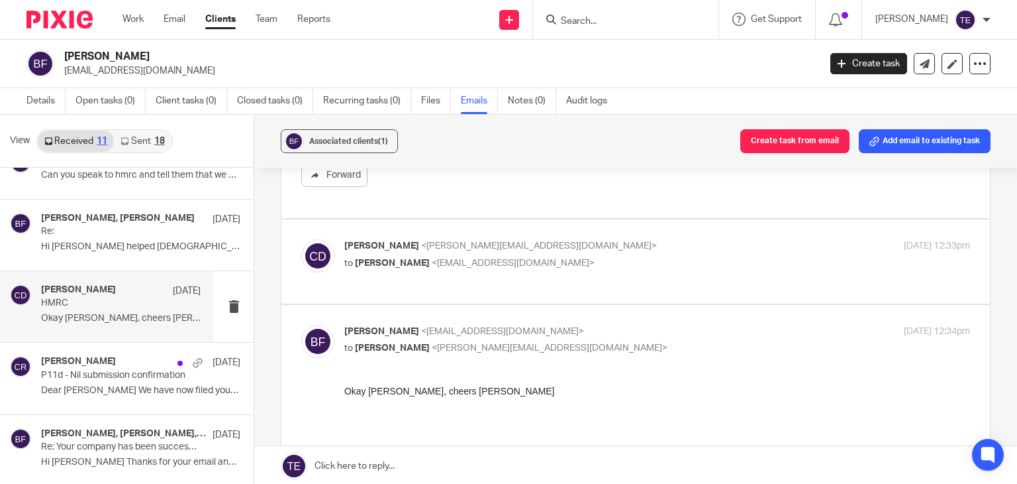
click at [468, 246] on span "<chris@accrueaccounting.co.uk>" at bounding box center [539, 245] width 236 height 9
checkbox input "true"
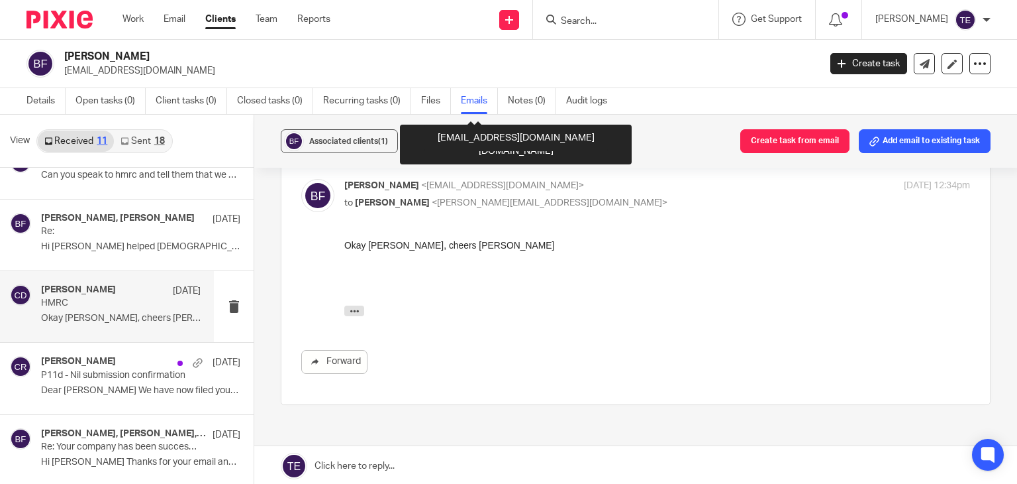
scroll to position [1628, 0]
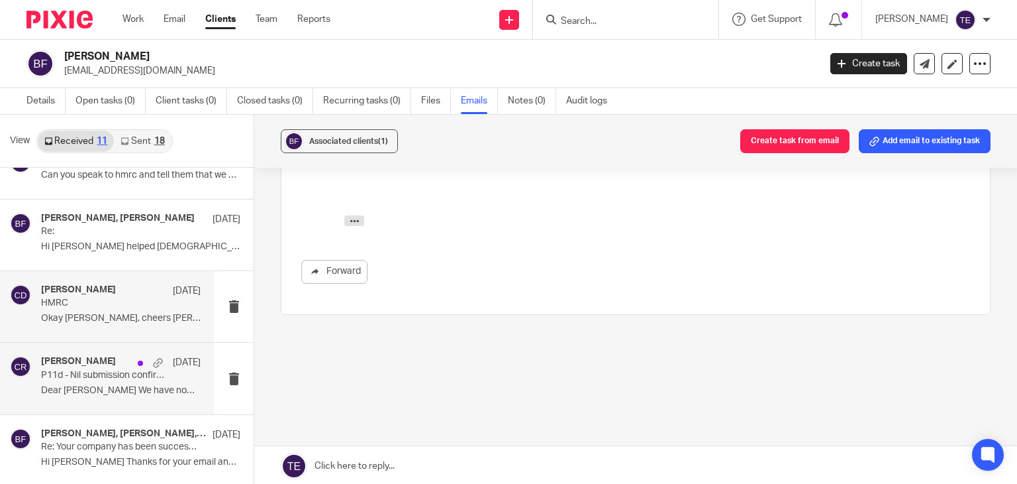
click at [135, 382] on div "Coral Richardson 22 May P11d - Nil submission confirmation Dear Benjamin We hav…" at bounding box center [121, 378] width 160 height 44
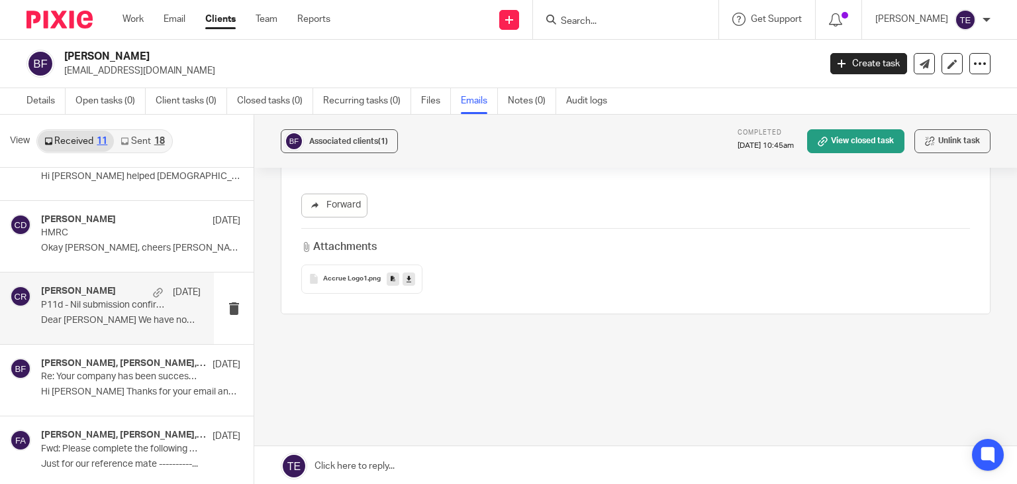
scroll to position [172, 0]
click at [131, 378] on p "Re: Your company has been successfully closed" at bounding box center [121, 375] width 160 height 11
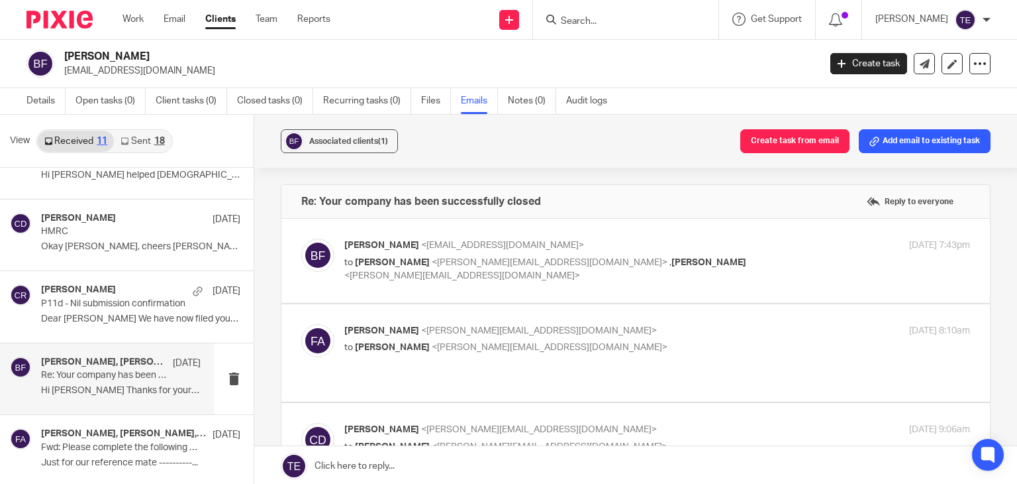
click at [497, 258] on span "<finn@accrueaccounting.co.uk>" at bounding box center [550, 262] width 236 height 9
checkbox input "true"
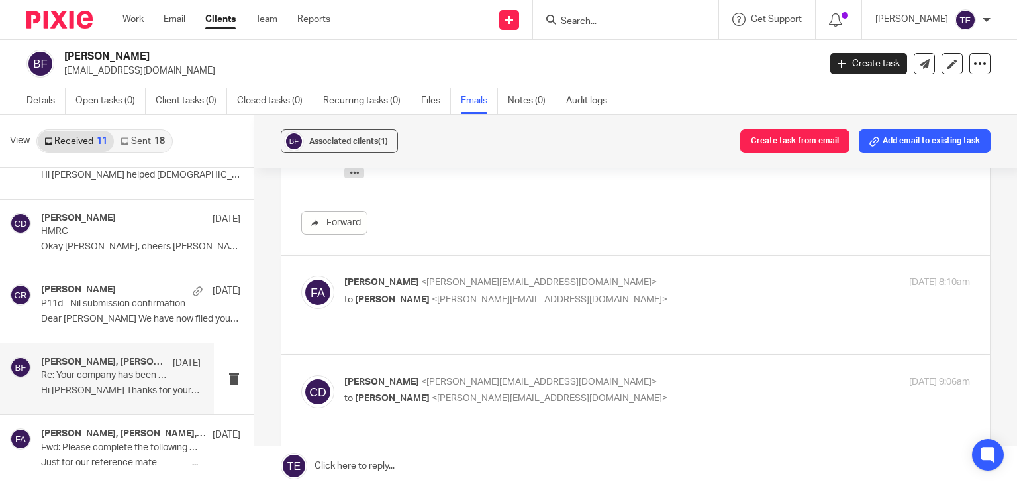
scroll to position [224, 0]
click at [533, 291] on p "to Chris Deakin <chris@accrueaccounting.co.uk>" at bounding box center [552, 298] width 417 height 14
checkbox input "true"
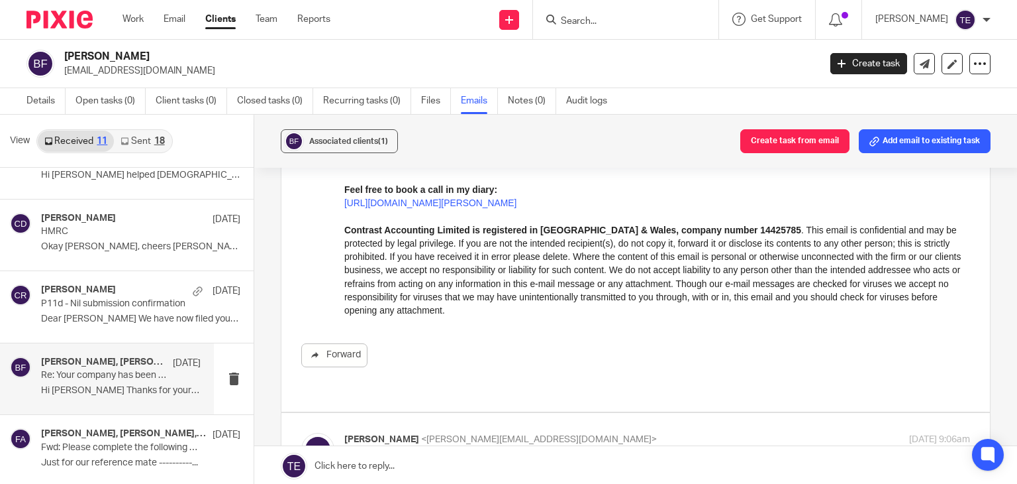
scroll to position [686, 0]
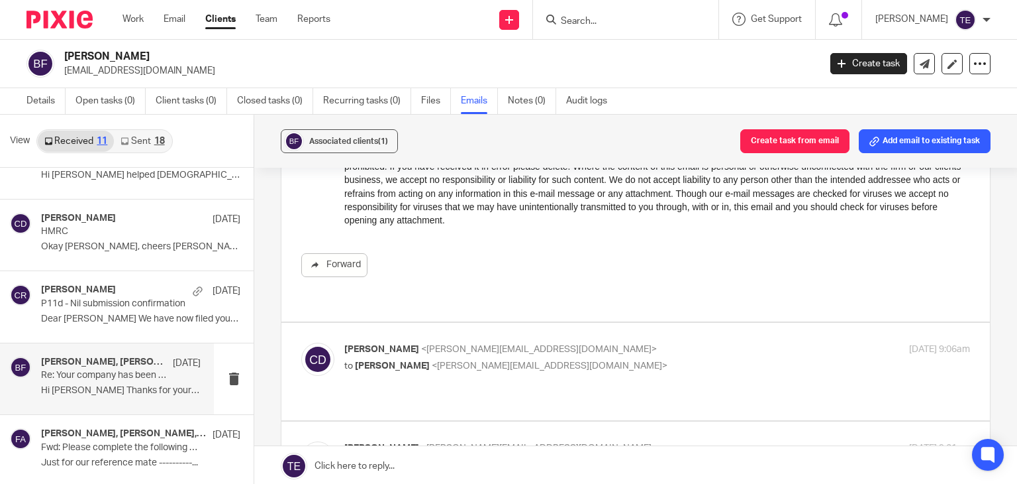
click at [473, 344] on span "<chris@accrueaccounting.co.uk>" at bounding box center [539, 348] width 236 height 9
checkbox input "true"
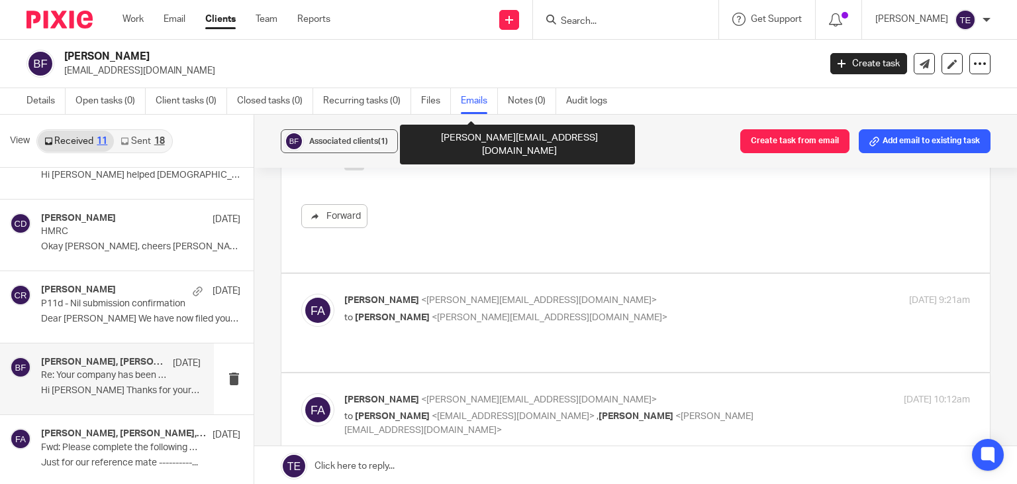
scroll to position [1306, 0]
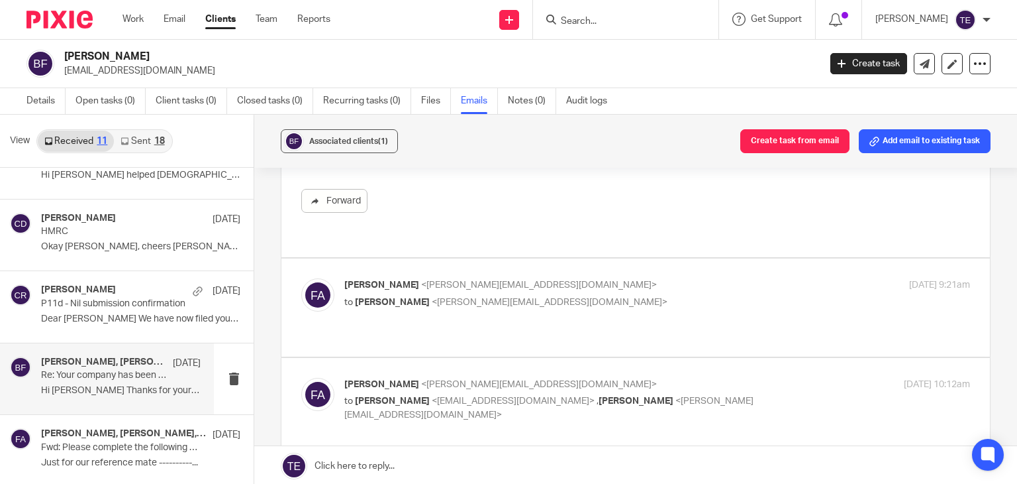
click at [438, 301] on div "Finn Austin <finn@accrueaccounting.co.uk> to Chris Deakin <chris@accrueaccounti…" at bounding box center [635, 307] width 669 height 58
click at [442, 295] on p "to Chris Deakin <chris@accrueaccounting.co.uk>" at bounding box center [552, 302] width 417 height 14
checkbox input "true"
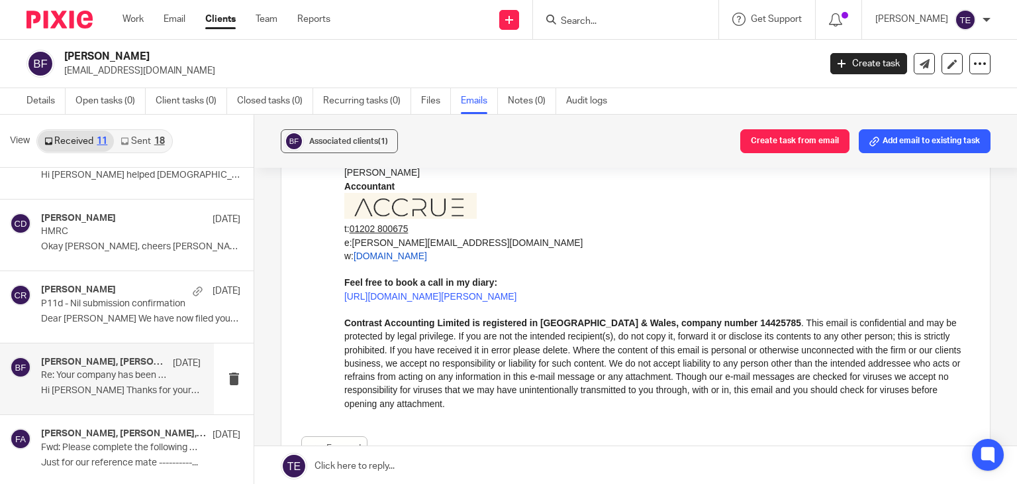
scroll to position [2375, 0]
